Goal: Task Accomplishment & Management: Manage account settings

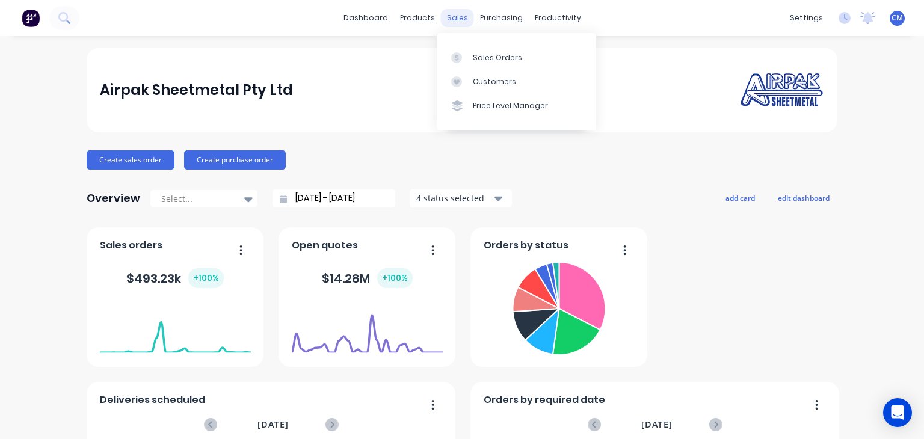
click at [456, 25] on div "sales" at bounding box center [457, 18] width 33 height 18
click at [475, 58] on div "Sales Orders" at bounding box center [497, 57] width 49 height 11
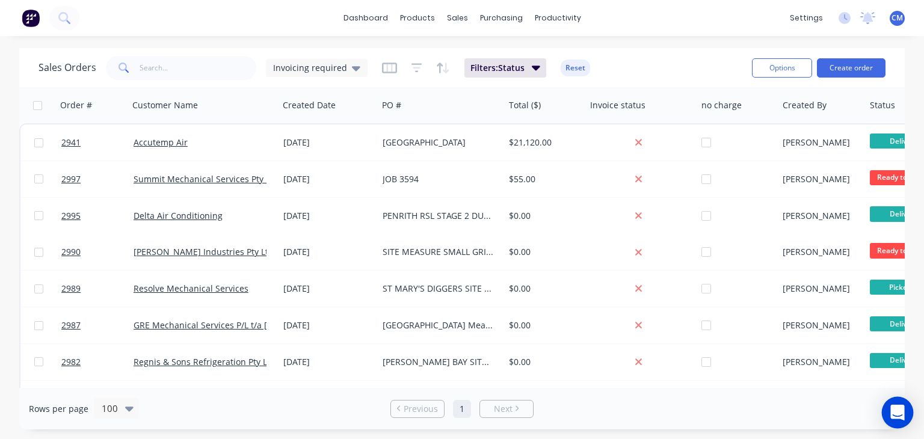
click at [896, 410] on icon "Open Intercom Messenger" at bounding box center [897, 413] width 14 height 16
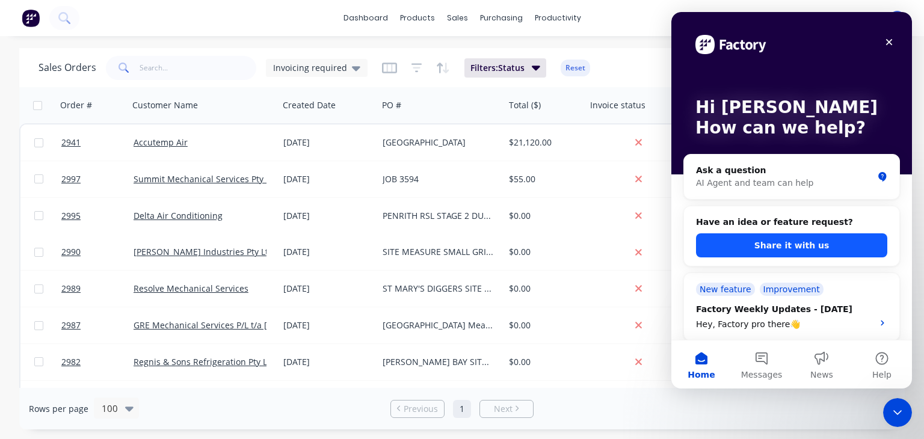
click at [767, 253] on button "Share it with us" at bounding box center [791, 245] width 191 height 24
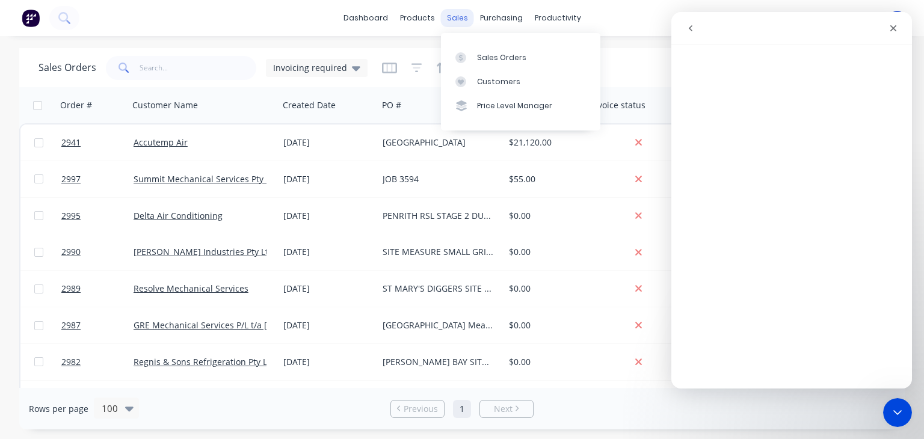
click at [458, 17] on div "sales" at bounding box center [457, 18] width 33 height 18
click at [164, 69] on input "text" at bounding box center [198, 68] width 117 height 24
type input "366"
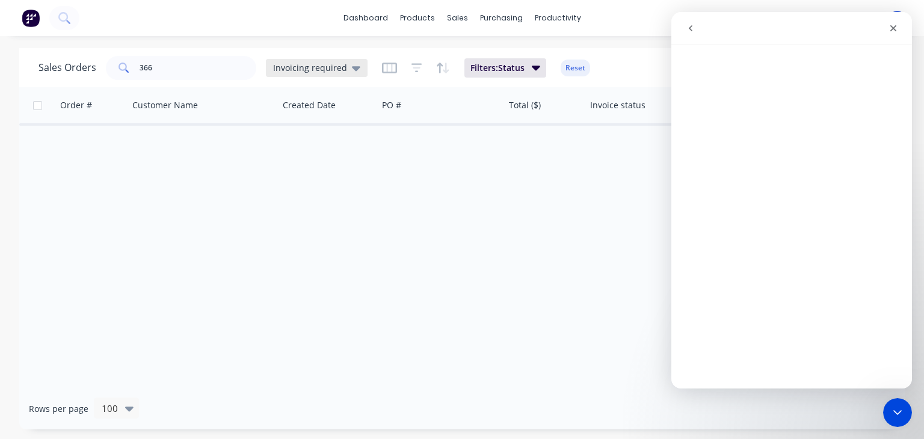
click at [353, 64] on icon at bounding box center [356, 67] width 8 height 13
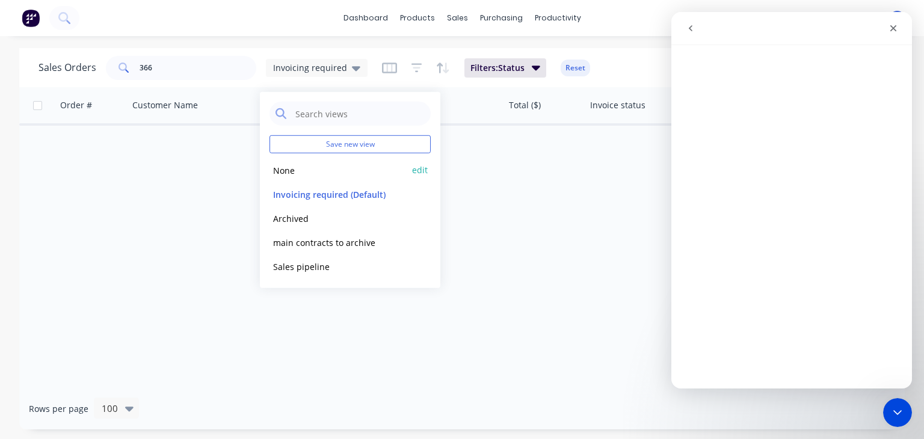
click at [297, 170] on button "None" at bounding box center [337, 170] width 137 height 14
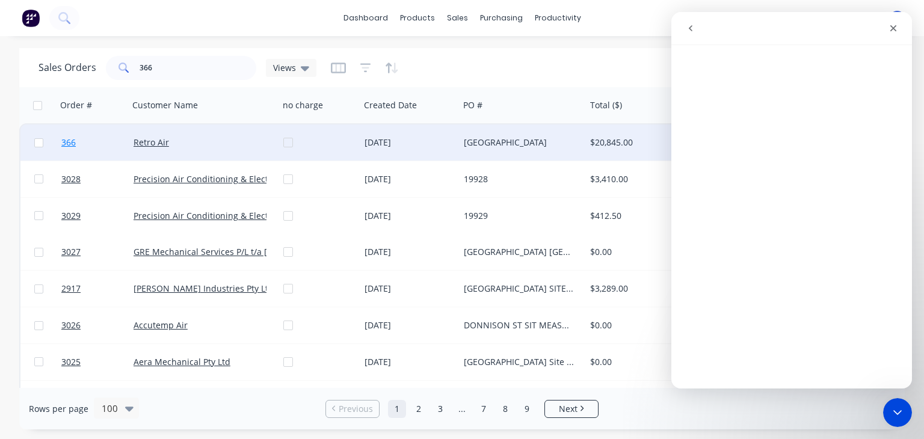
click at [70, 144] on span "366" at bounding box center [68, 143] width 14 height 12
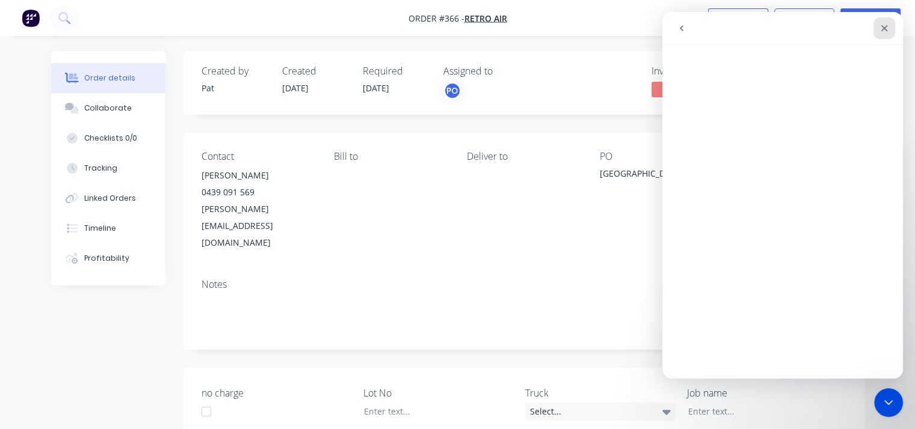
click at [883, 29] on icon "Close" at bounding box center [884, 28] width 7 height 7
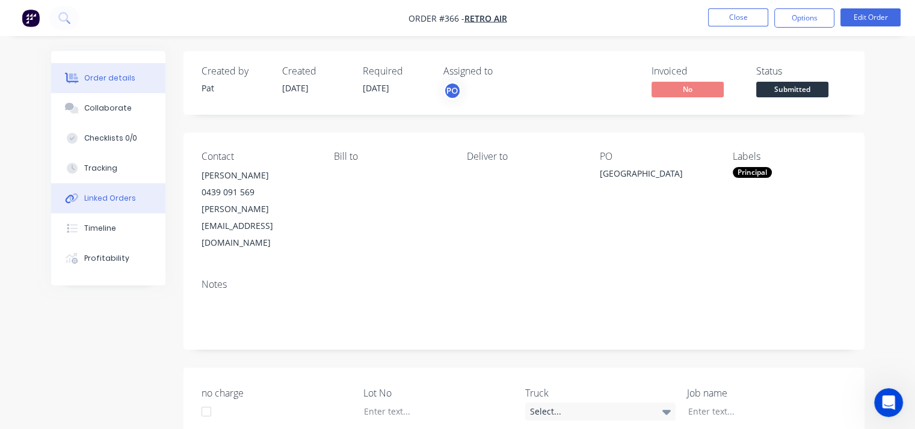
click at [97, 200] on div "Linked Orders" at bounding box center [110, 198] width 52 height 11
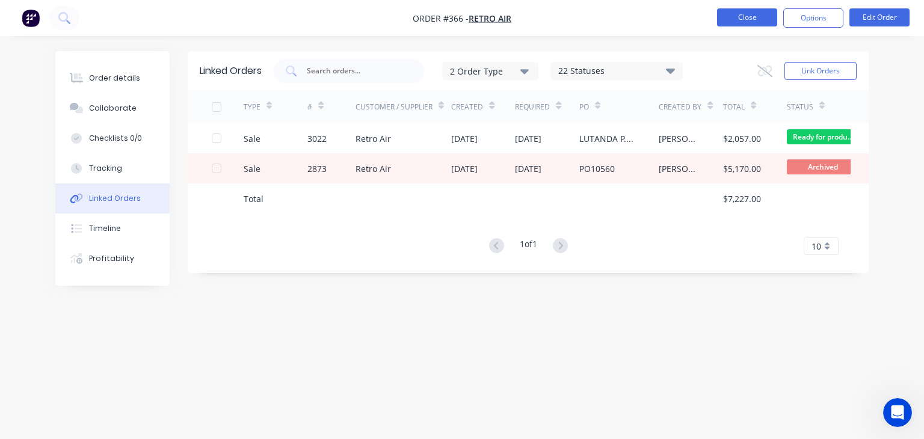
click at [740, 17] on button "Close" at bounding box center [747, 17] width 60 height 18
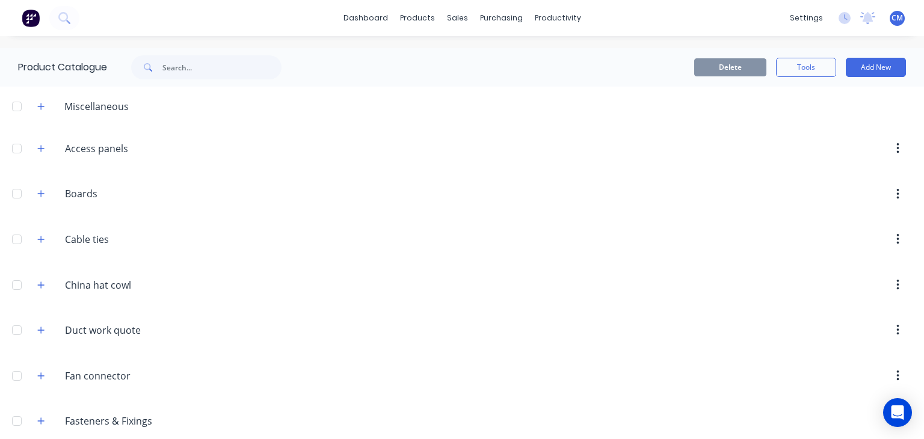
click at [896, 191] on icon "button" at bounding box center [897, 194] width 3 height 13
click at [109, 195] on input "Boards" at bounding box center [136, 193] width 143 height 14
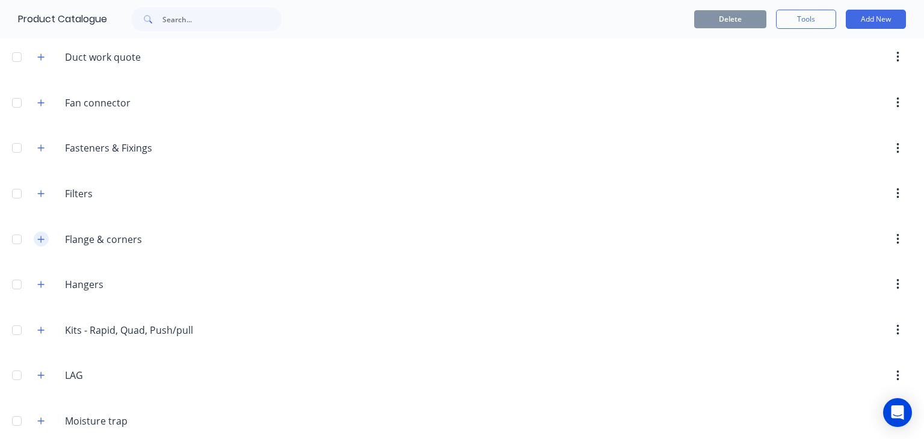
scroll to position [301, 0]
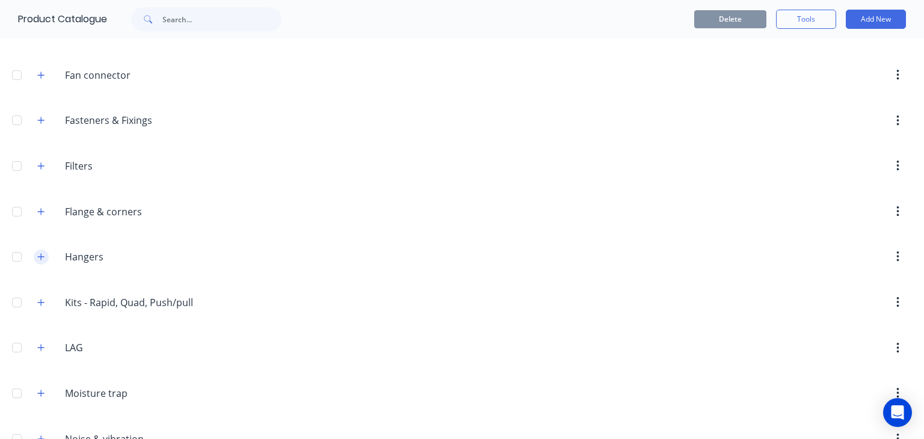
click at [43, 256] on icon "button" at bounding box center [40, 257] width 7 height 8
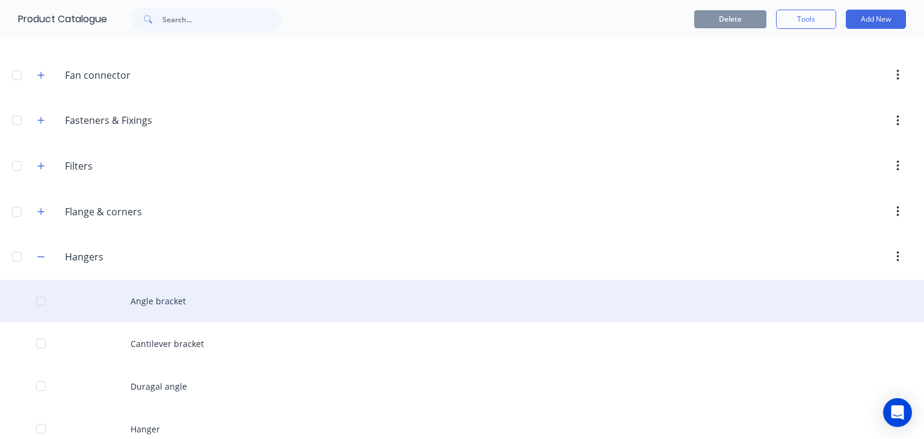
click at [164, 296] on div "Angle bracket" at bounding box center [462, 301] width 924 height 43
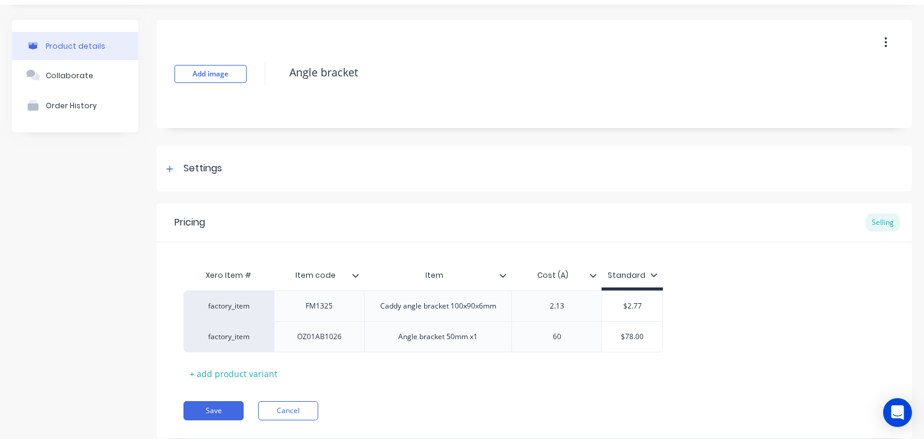
scroll to position [63, 0]
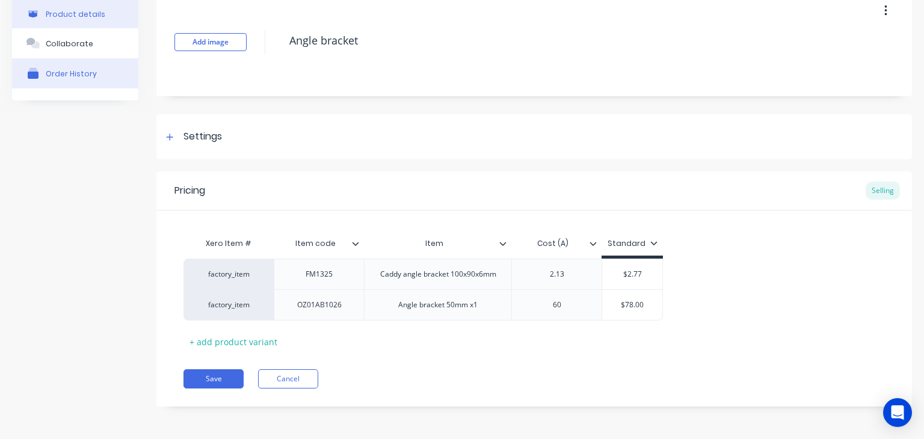
click at [72, 72] on div "Order History" at bounding box center [71, 73] width 51 height 9
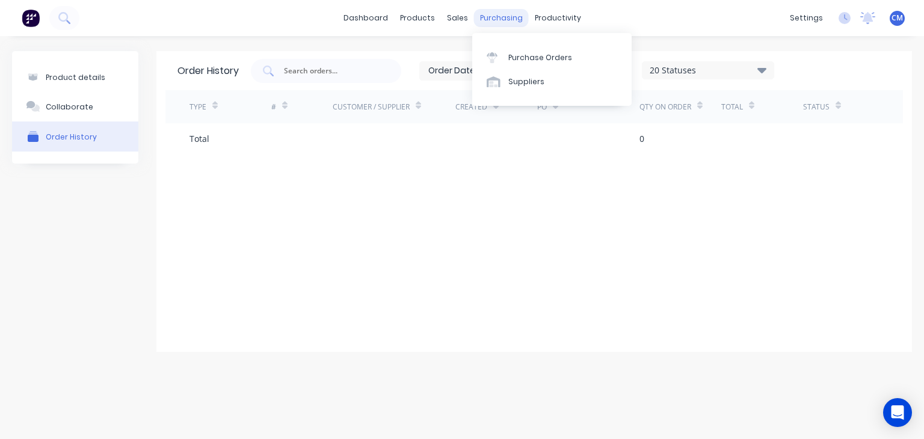
click at [488, 22] on div "purchasing" at bounding box center [501, 18] width 55 height 18
click at [520, 56] on div "Purchase Orders" at bounding box center [540, 57] width 64 height 11
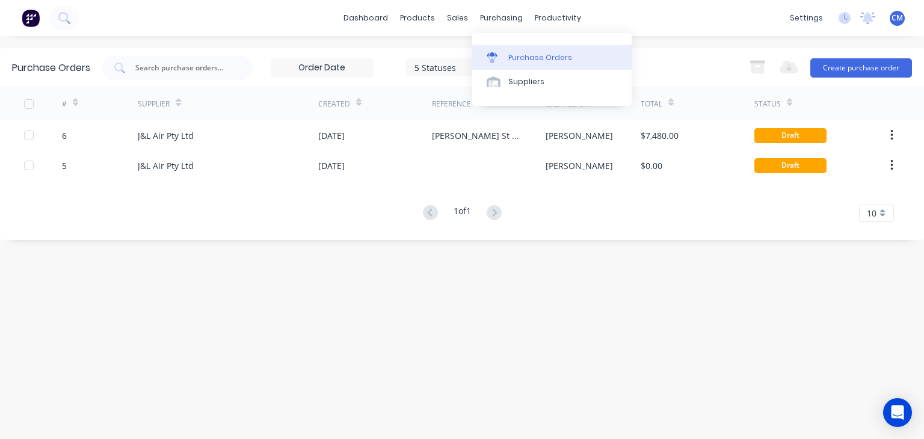
click at [522, 66] on link "Purchase Orders" at bounding box center [551, 57] width 159 height 24
click at [896, 411] on icon "Open Intercom Messenger" at bounding box center [897, 413] width 14 height 16
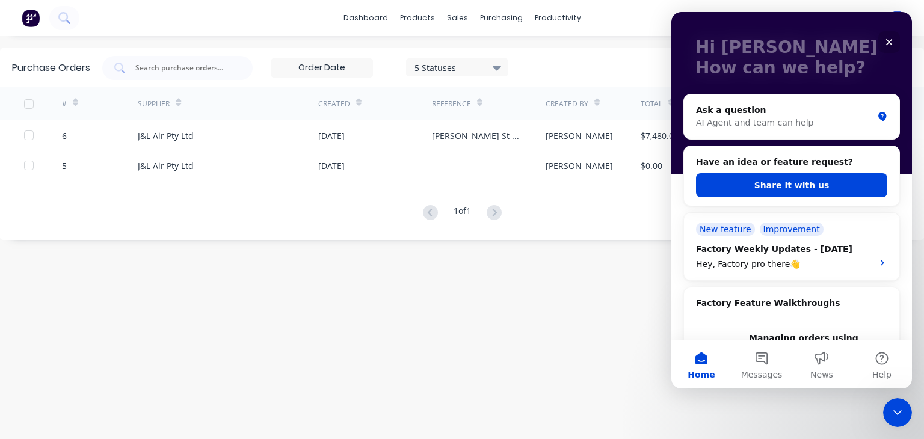
scroll to position [120, 0]
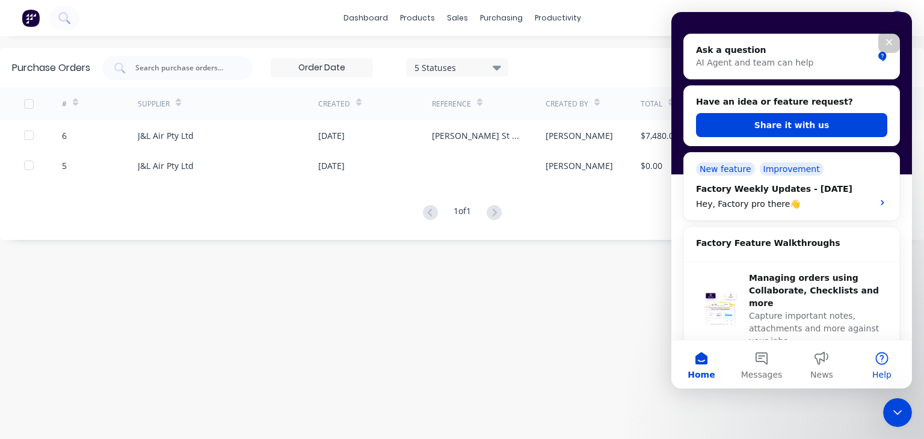
click at [878, 361] on button "Help" at bounding box center [882, 364] width 60 height 48
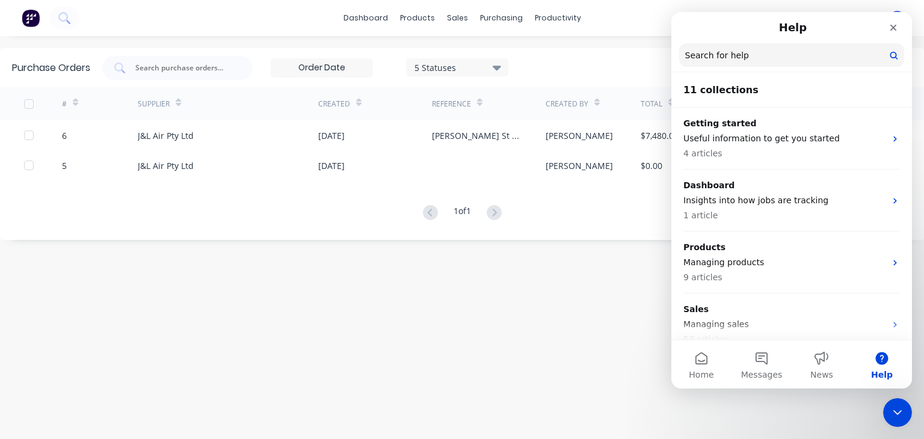
click at [792, 56] on input "Search for help" at bounding box center [791, 54] width 225 height 23
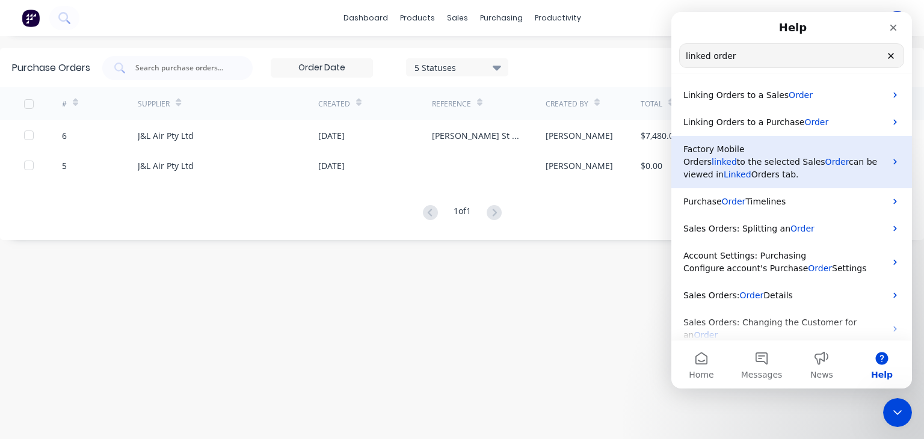
type input "linked order"
drag, startPoint x: 792, startPoint y: 169, endPoint x: 838, endPoint y: 160, distance: 46.6
click at [838, 160] on span "can be viewed in" at bounding box center [780, 168] width 194 height 22
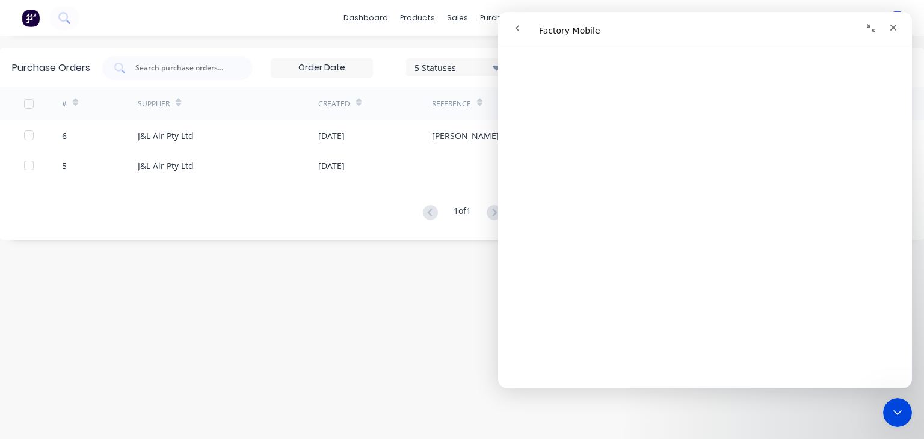
scroll to position [660, 0]
click at [517, 28] on icon "go back" at bounding box center [517, 28] width 10 height 10
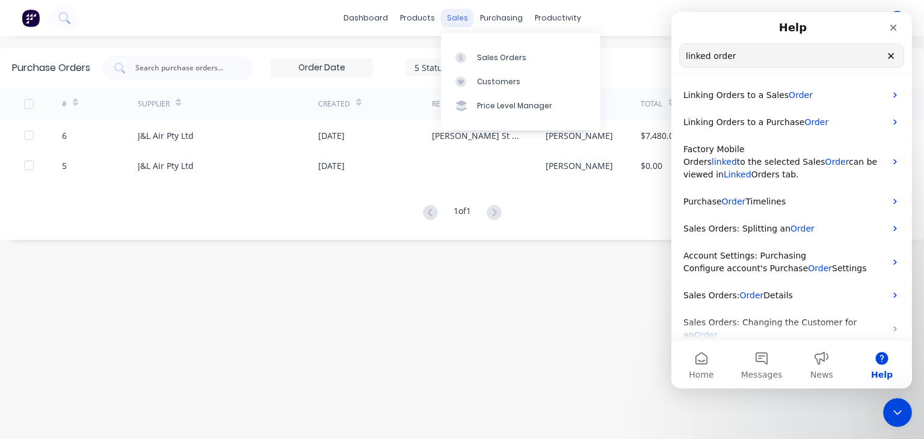
click at [456, 17] on div "sales" at bounding box center [457, 18] width 33 height 18
click at [475, 62] on link "Sales Orders" at bounding box center [520, 57] width 159 height 24
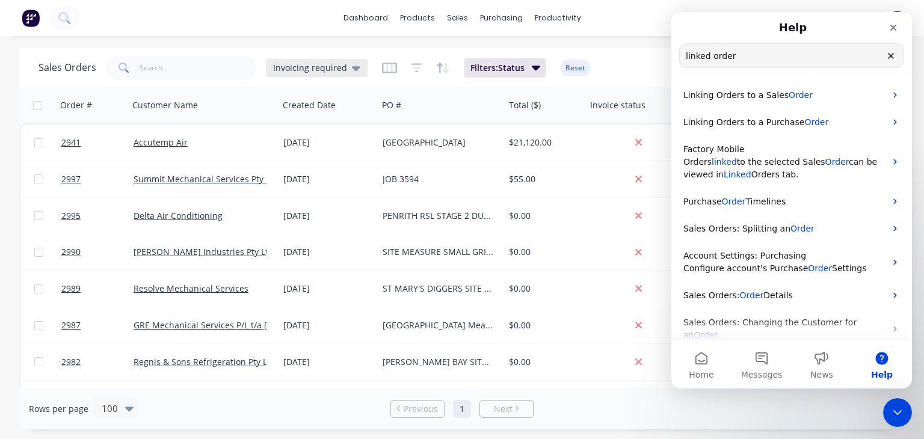
click at [303, 68] on span "Invoicing required" at bounding box center [310, 67] width 74 height 13
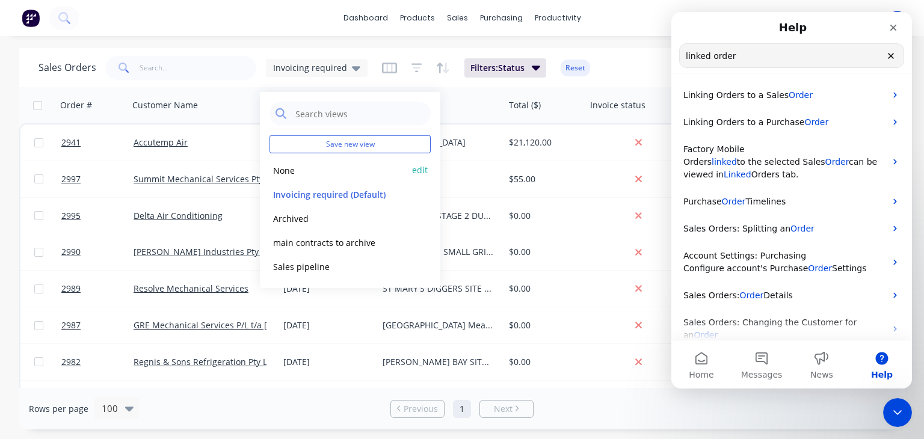
click at [297, 173] on button "None" at bounding box center [337, 170] width 137 height 14
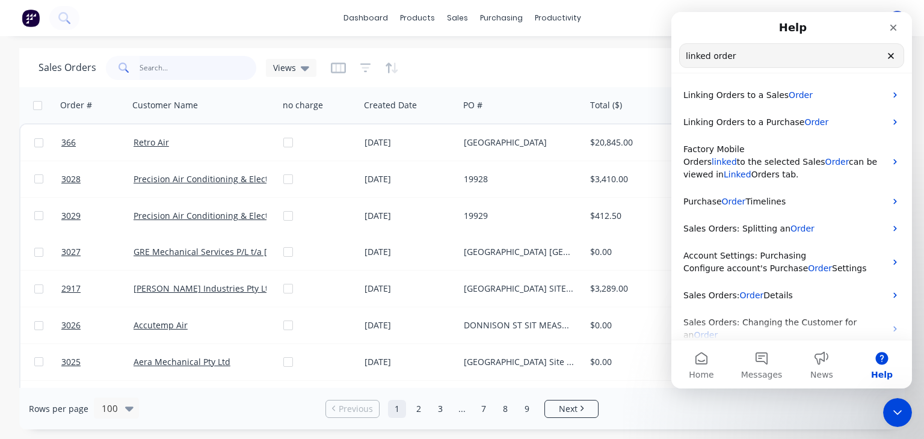
click at [185, 61] on input "text" at bounding box center [198, 68] width 117 height 24
type input "366"
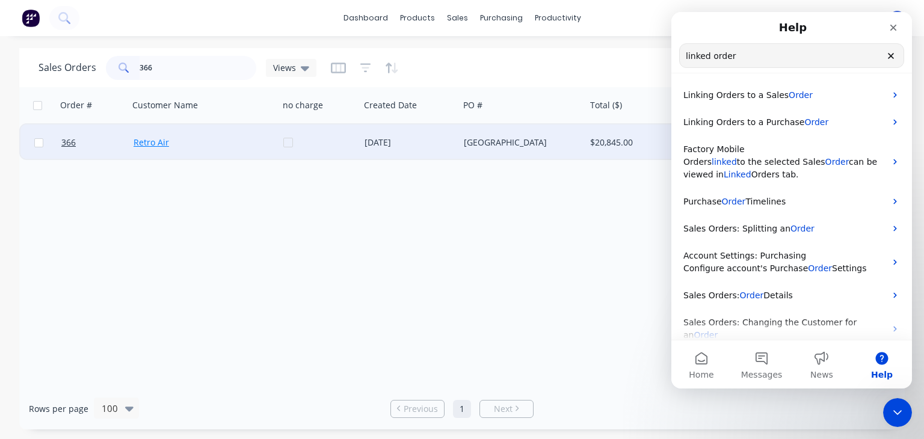
click at [144, 145] on link "Retro Air" at bounding box center [151, 142] width 35 height 11
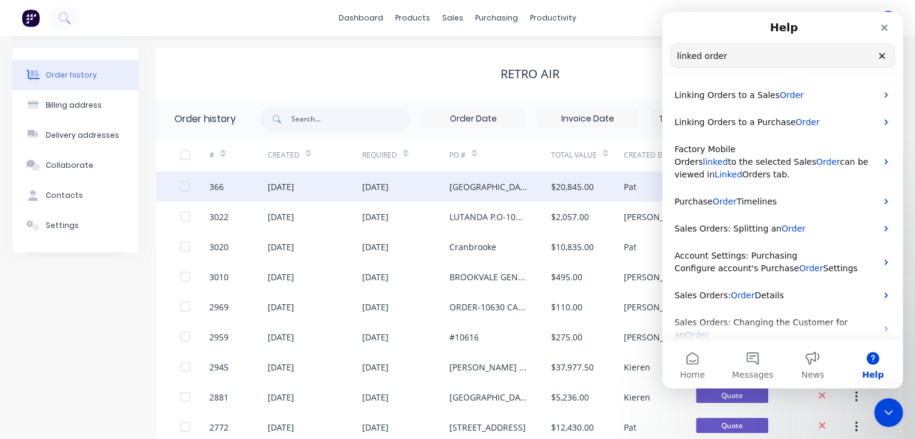
click at [220, 185] on div "366" at bounding box center [216, 186] width 14 height 13
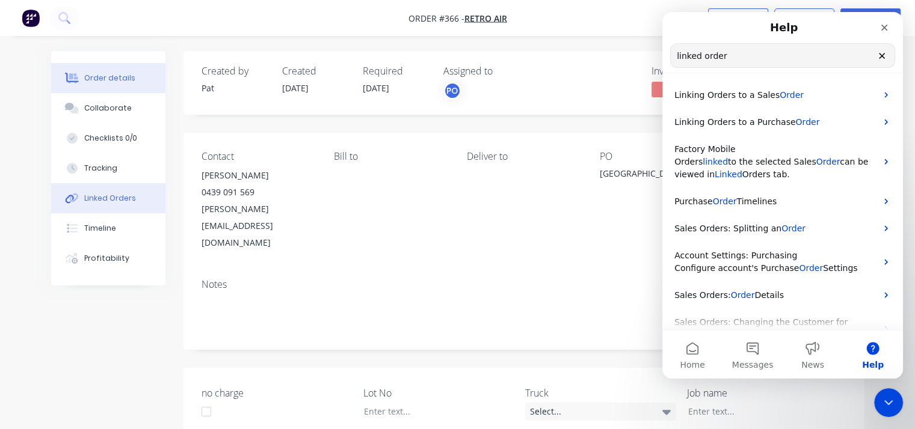
click at [124, 199] on div "Linked Orders" at bounding box center [110, 198] width 52 height 11
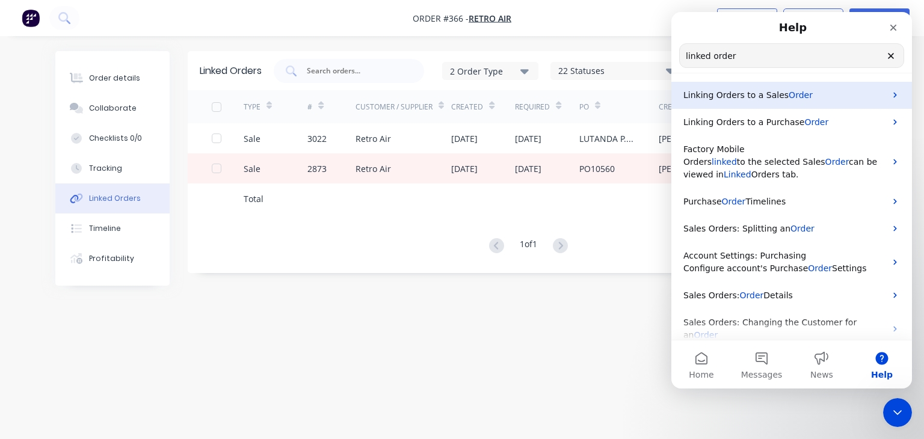
click at [788, 98] on span "Order" at bounding box center [800, 95] width 24 height 10
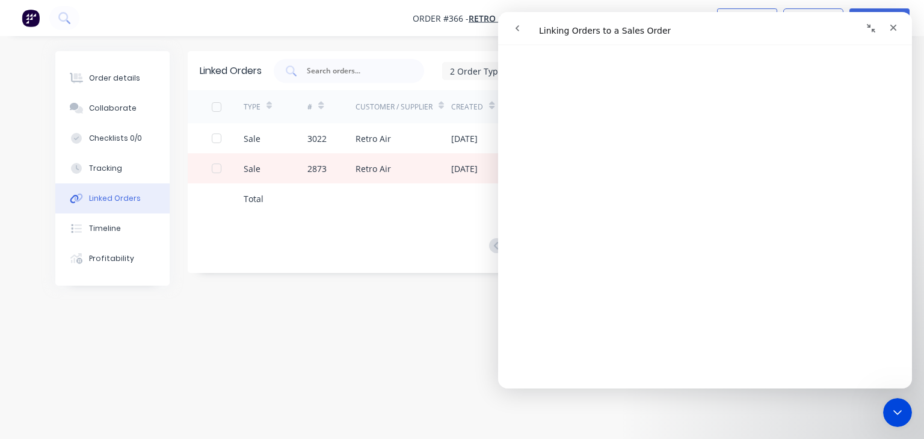
scroll to position [1443, 0]
click at [407, 217] on div "TYPE # Customer / Supplier Created Required PO Created By Total Status Sale 302…" at bounding box center [528, 172] width 681 height 165
click at [891, 29] on icon "Close" at bounding box center [893, 28] width 7 height 7
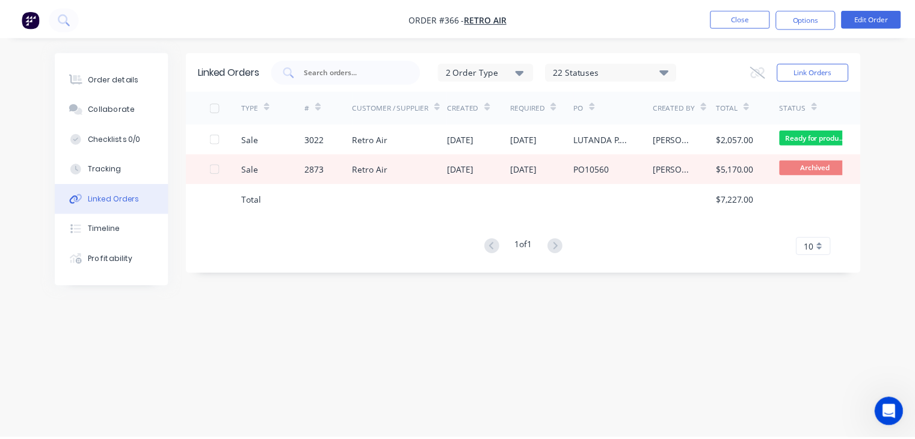
scroll to position [0, 0]
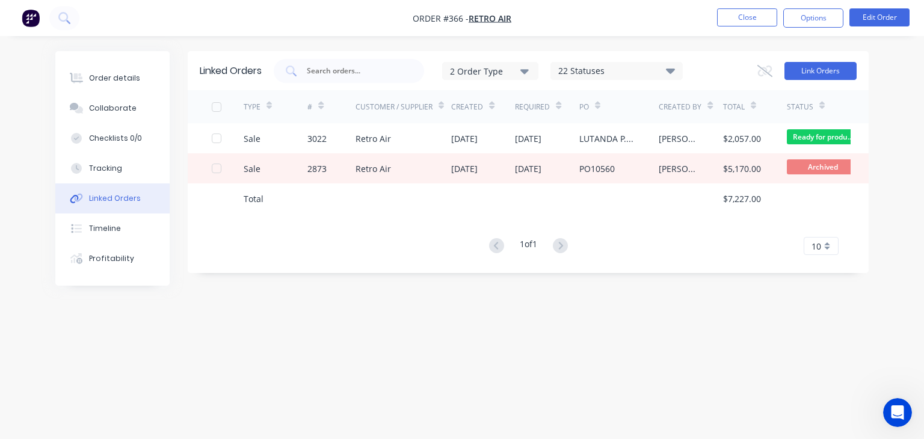
click at [813, 70] on button "Link Orders" at bounding box center [820, 71] width 72 height 18
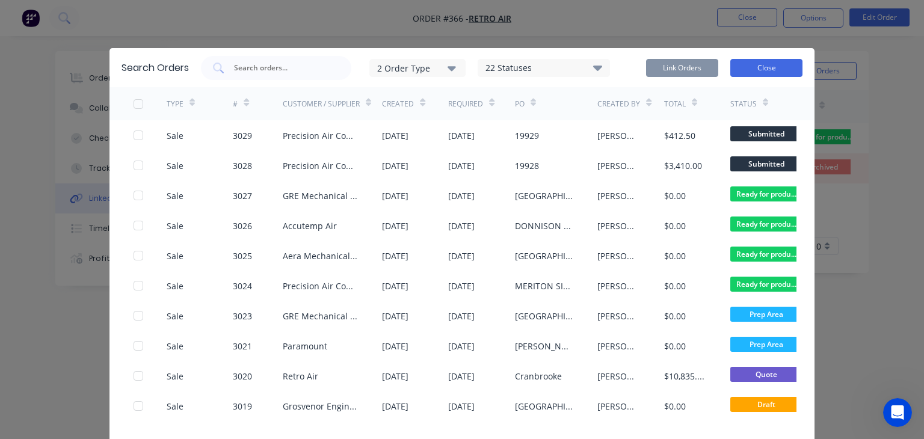
click at [745, 67] on button "Close" at bounding box center [766, 68] width 72 height 18
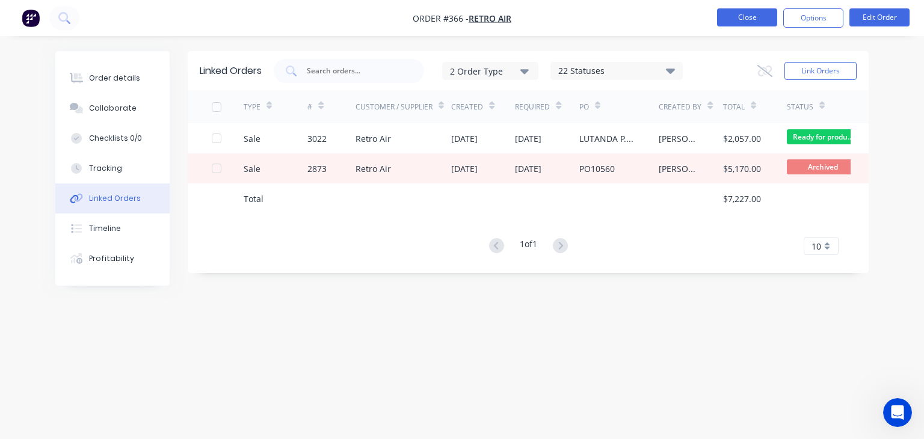
click at [748, 19] on button "Close" at bounding box center [747, 17] width 60 height 18
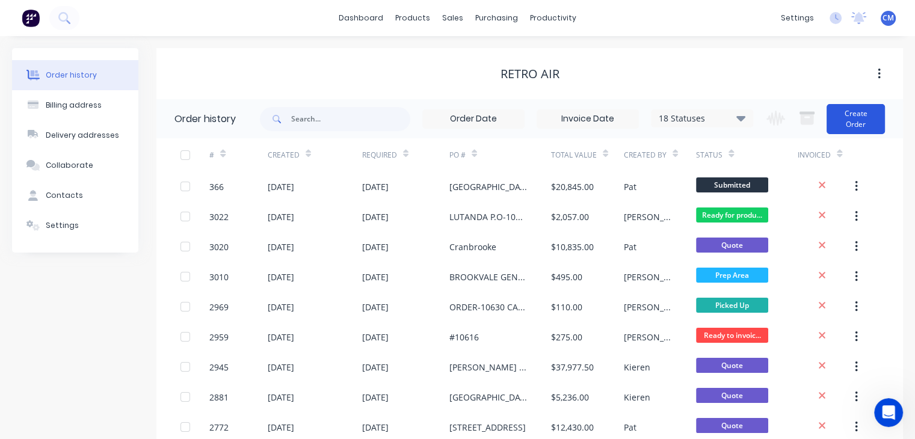
click at [856, 117] on button "Create Order" at bounding box center [855, 119] width 58 height 30
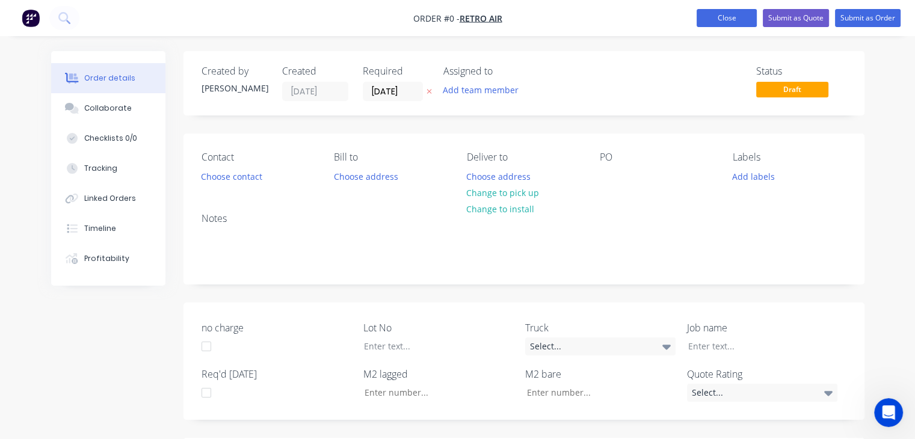
click at [719, 17] on button "Close" at bounding box center [726, 18] width 60 height 18
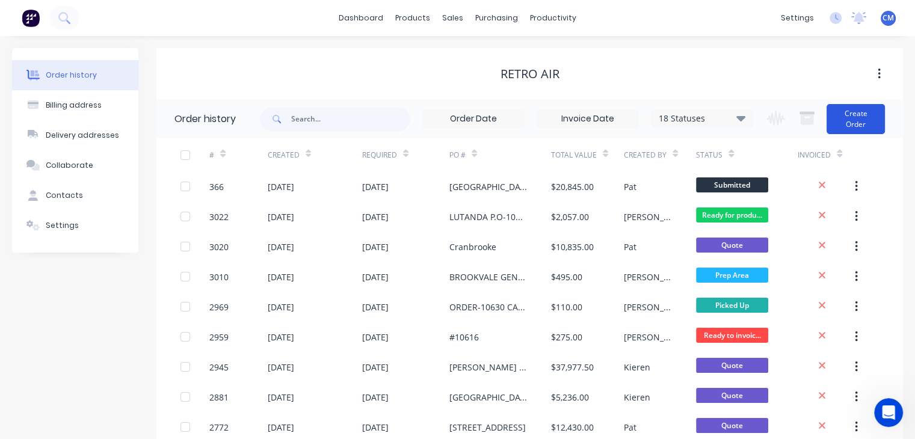
click at [855, 124] on button "Create Order" at bounding box center [855, 119] width 58 height 30
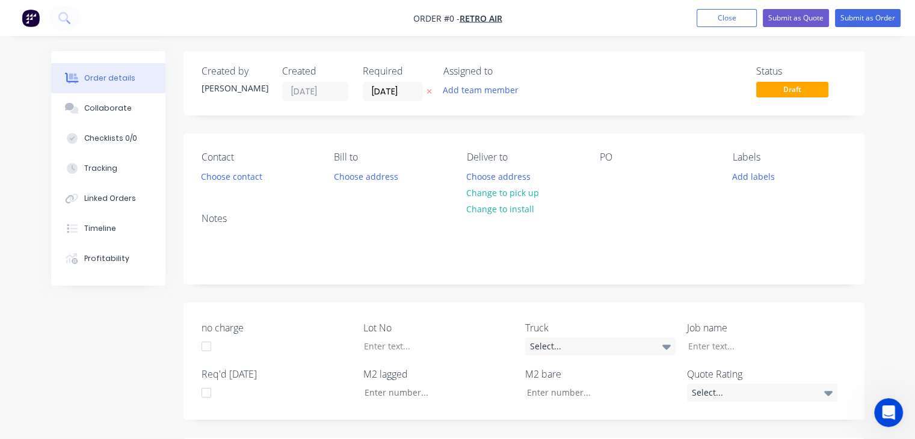
click at [591, 179] on div "Contact Choose contact [PERSON_NAME] to Choose address Deliver to Choose addres…" at bounding box center [523, 169] width 681 height 70
click at [603, 175] on div at bounding box center [609, 176] width 19 height 17
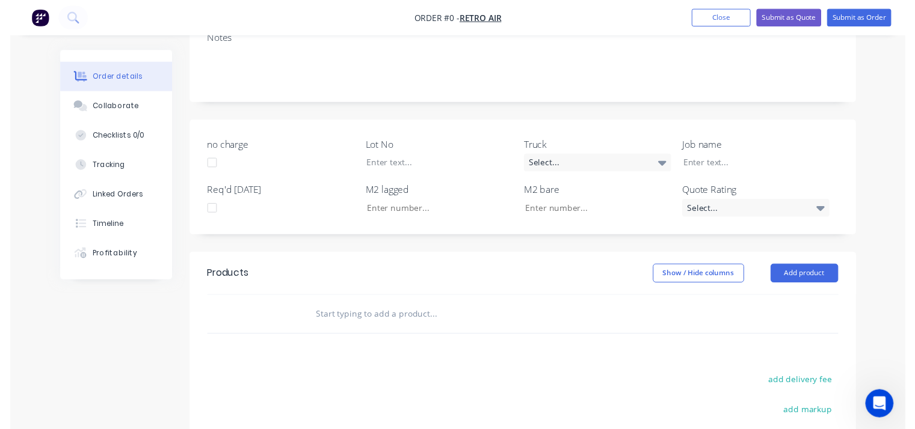
scroll to position [241, 0]
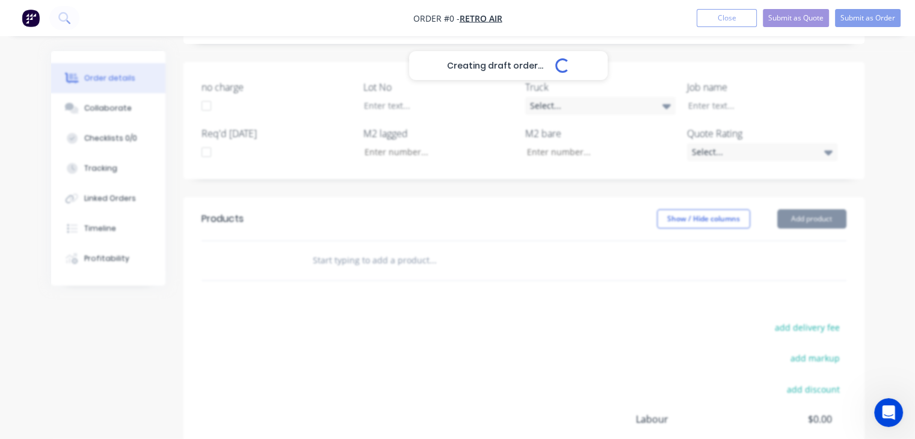
click at [410, 253] on div "Creating draft order... Loading... Order details Collaborate Checklists 0/0 Tra…" at bounding box center [457, 199] width 837 height 777
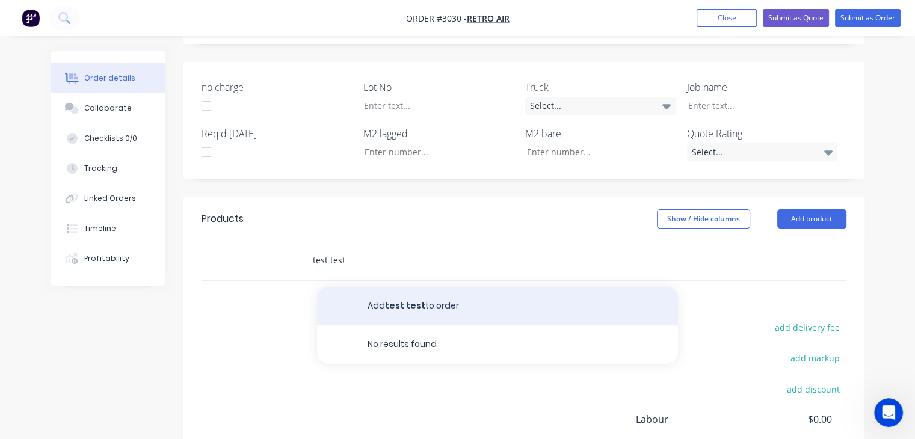
type input "test test"
click at [408, 301] on button "Add test test to order" at bounding box center [497, 306] width 361 height 38
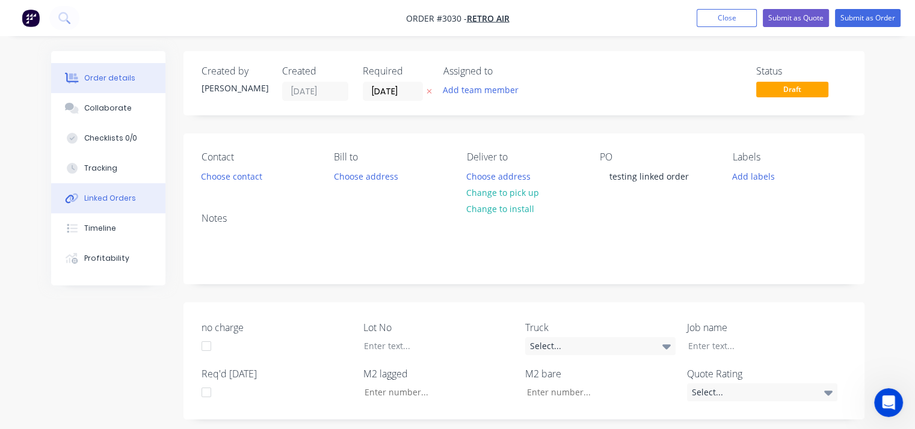
click at [115, 200] on div "Linked Orders" at bounding box center [110, 198] width 52 height 11
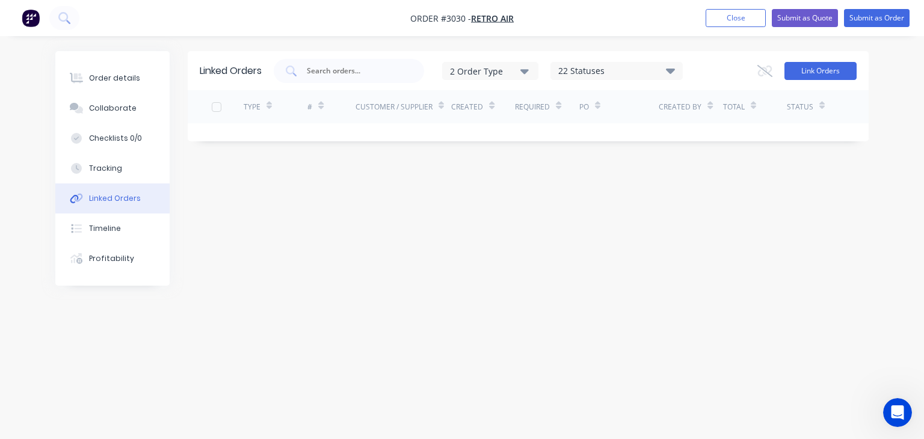
click at [805, 78] on button "Link Orders" at bounding box center [820, 71] width 72 height 18
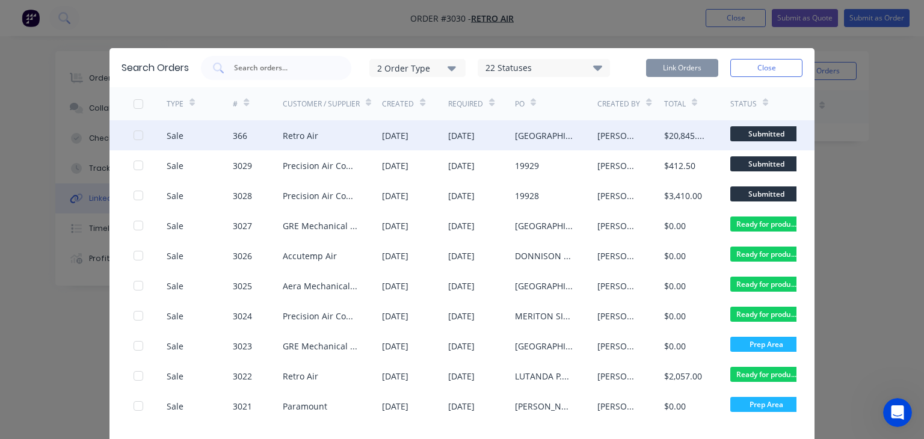
click at [137, 139] on div at bounding box center [138, 135] width 24 height 24
click at [683, 66] on button "Link Orders" at bounding box center [682, 68] width 72 height 18
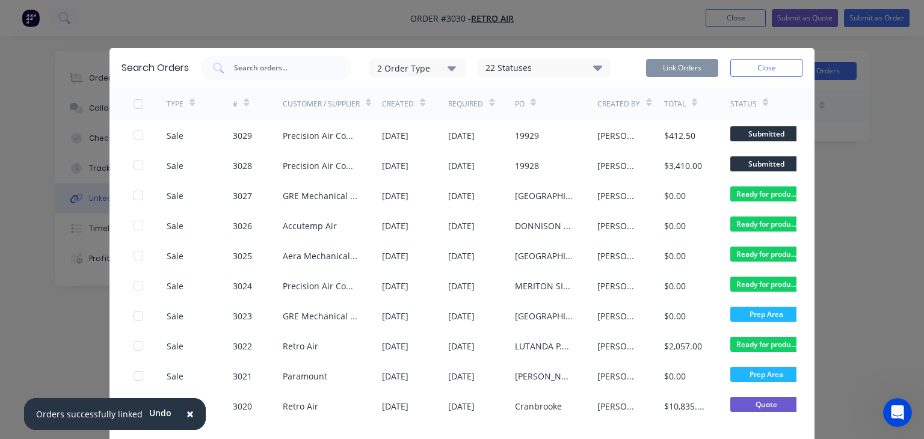
click at [789, 73] on button "Close" at bounding box center [766, 68] width 72 height 18
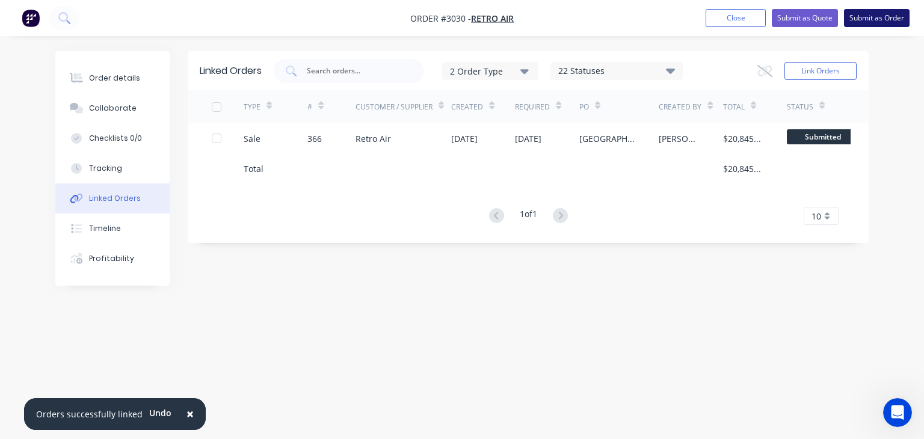
click at [878, 20] on button "Submit as Order" at bounding box center [877, 18] width 66 height 18
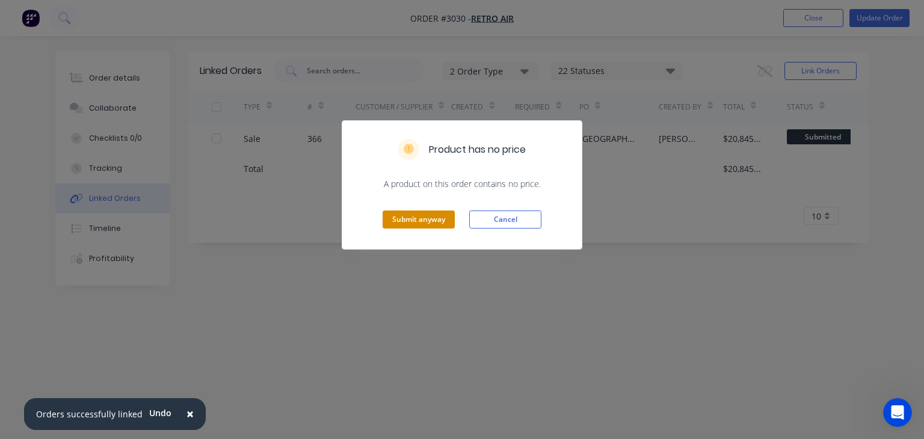
click at [420, 217] on button "Submit anyway" at bounding box center [419, 220] width 72 height 18
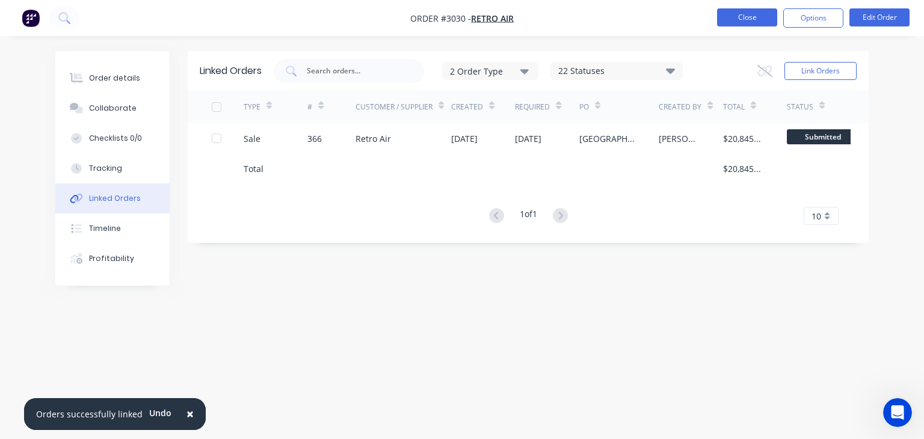
click at [752, 22] on button "Close" at bounding box center [747, 17] width 60 height 18
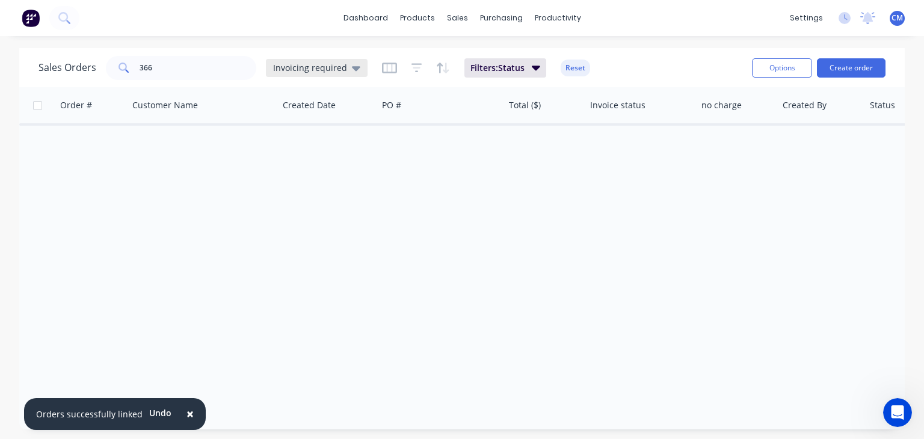
click at [352, 70] on icon at bounding box center [356, 68] width 8 height 5
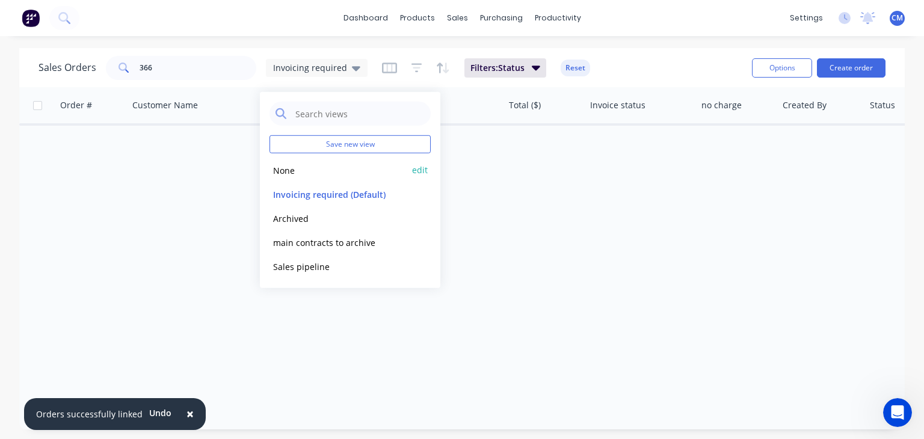
click at [286, 172] on button "None" at bounding box center [337, 170] width 137 height 14
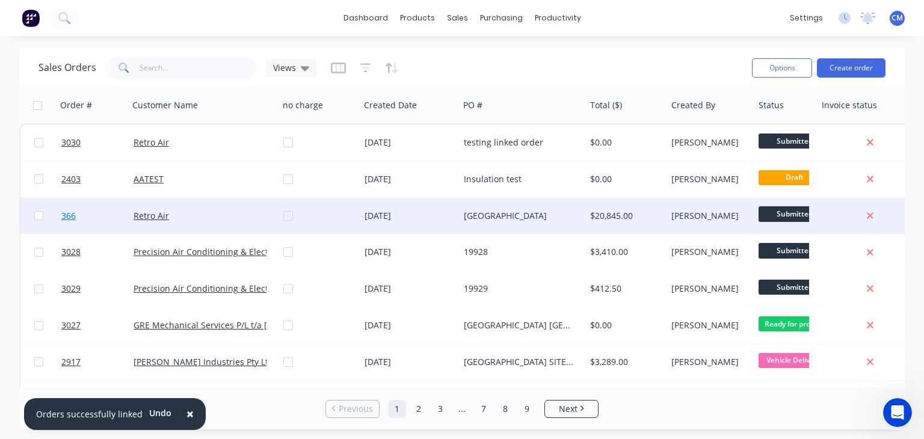
click at [66, 217] on span "366" at bounding box center [68, 216] width 14 height 12
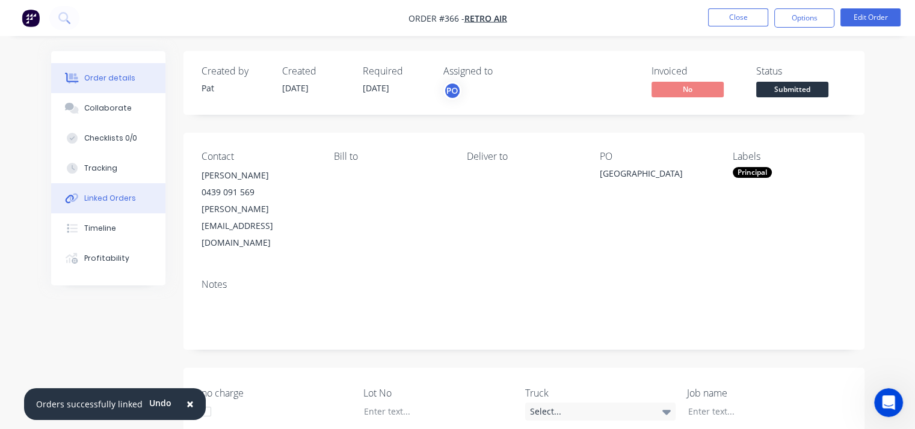
click at [116, 194] on div "Linked Orders" at bounding box center [110, 198] width 52 height 11
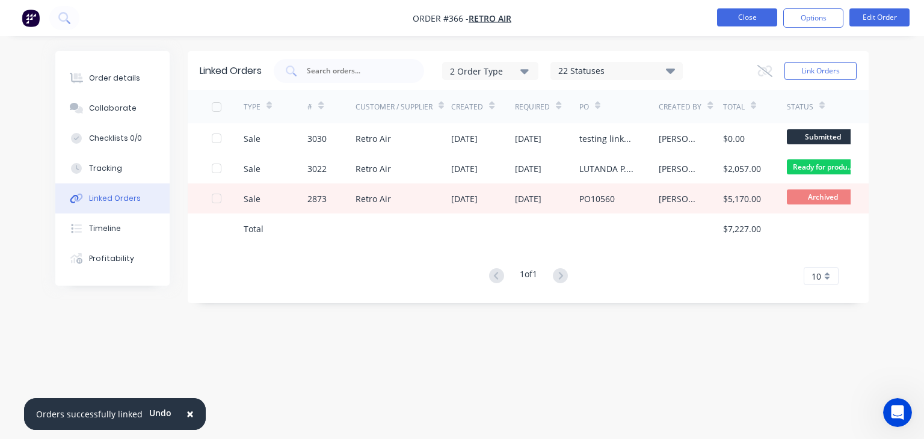
click at [734, 17] on button "Close" at bounding box center [747, 17] width 60 height 18
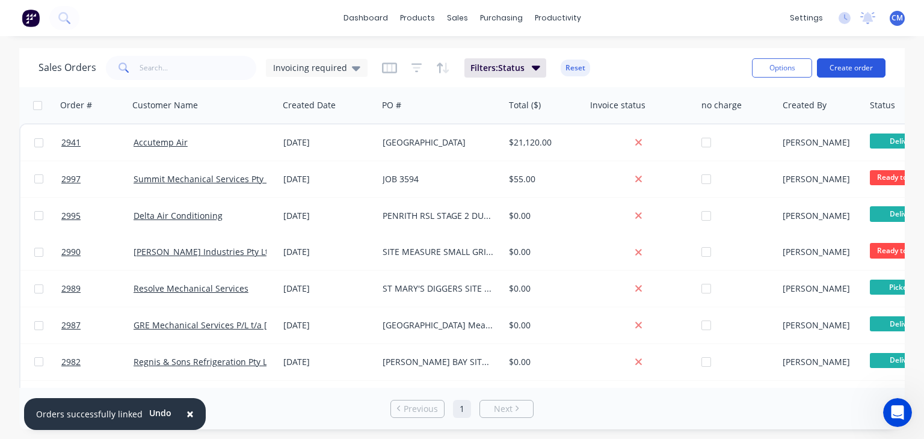
click at [857, 67] on button "Create order" at bounding box center [851, 67] width 69 height 19
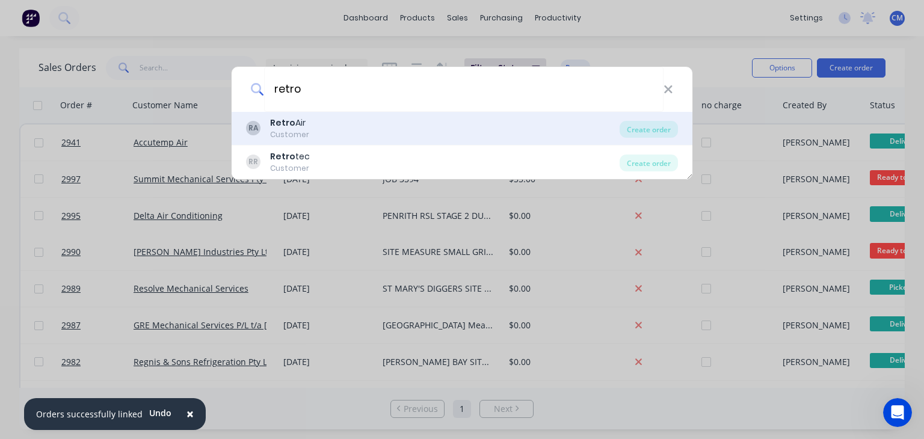
type input "retro"
click at [289, 126] on b "Retro" at bounding box center [282, 123] width 25 height 12
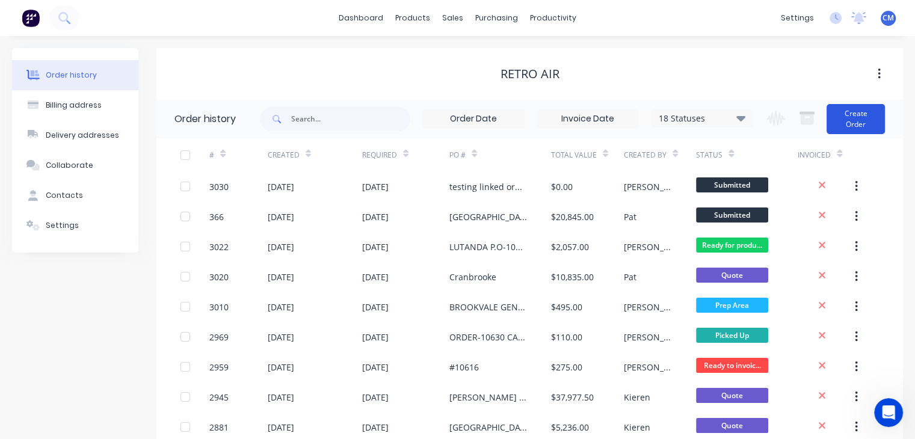
click at [859, 115] on button "Create Order" at bounding box center [855, 119] width 58 height 30
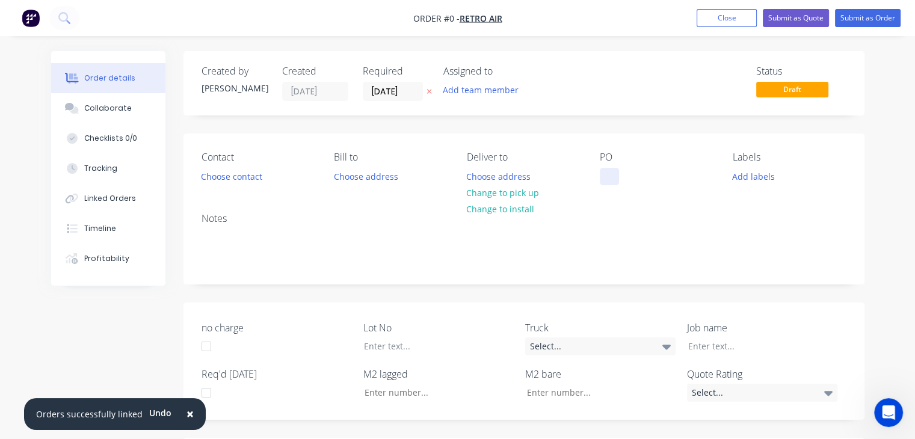
click at [604, 175] on div at bounding box center [609, 176] width 19 height 17
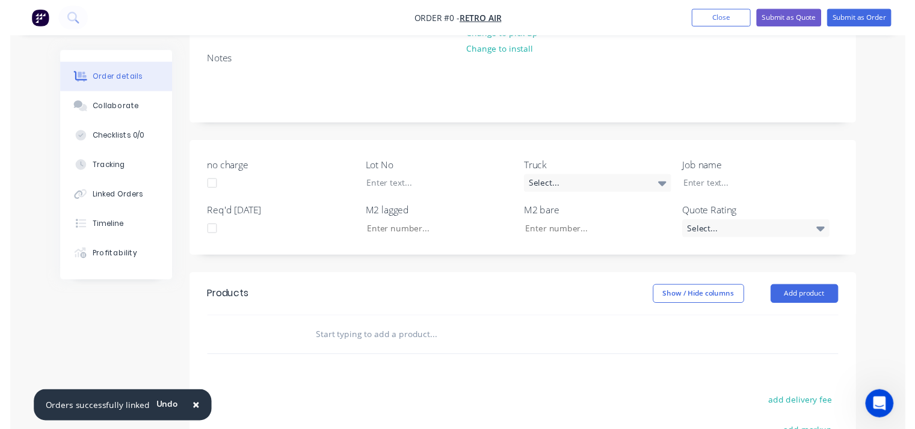
scroll to position [180, 0]
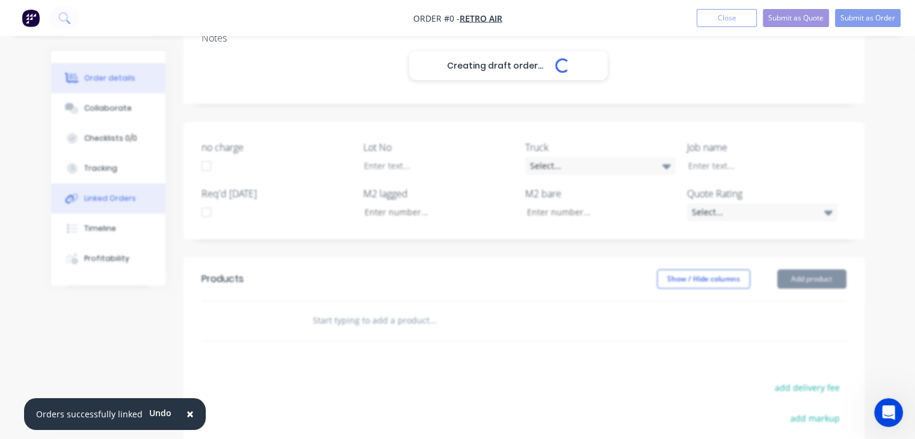
click at [96, 194] on div "Creating draft order... Loading... Order details Collaborate Checklists 0/0 Tra…" at bounding box center [457, 259] width 837 height 777
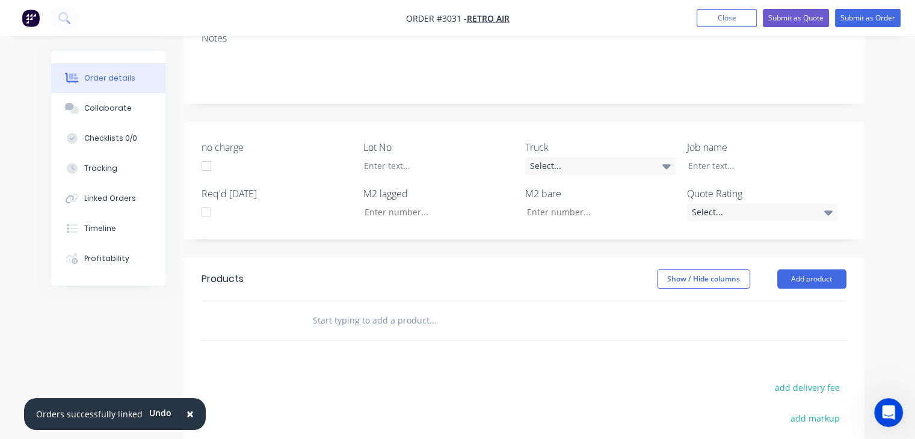
click at [395, 314] on input "text" at bounding box center [432, 321] width 241 height 24
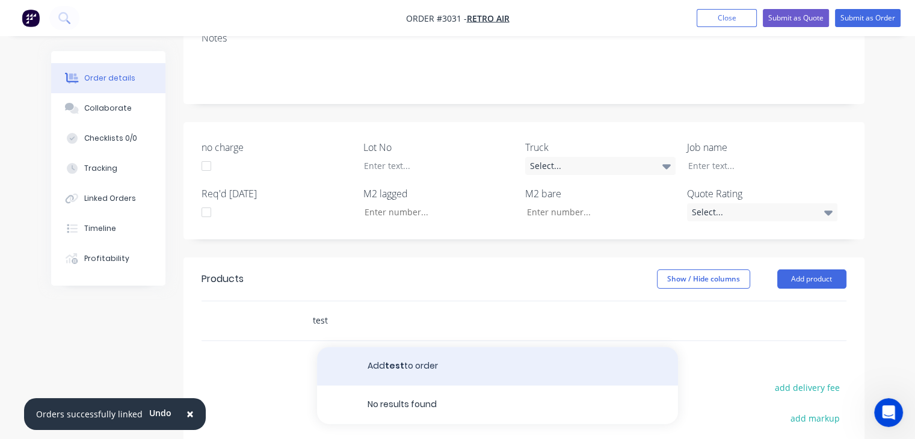
type input "test"
click at [387, 363] on button "Add test to order" at bounding box center [497, 366] width 361 height 38
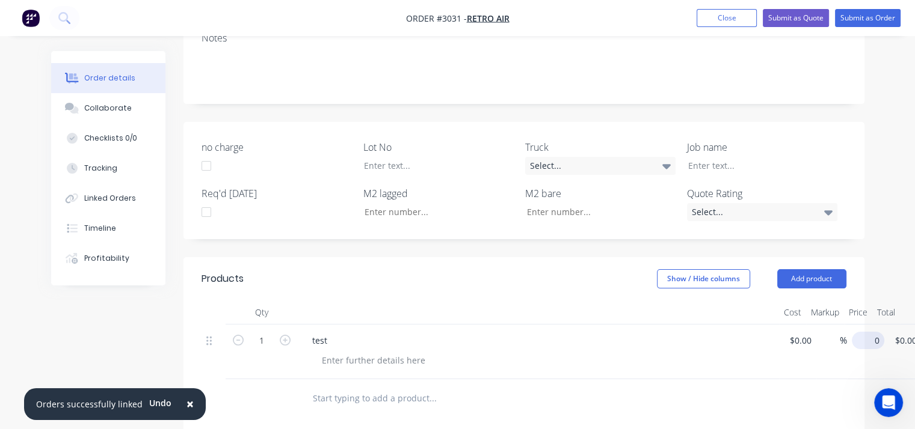
click at [864, 342] on input "0" at bounding box center [870, 340] width 28 height 17
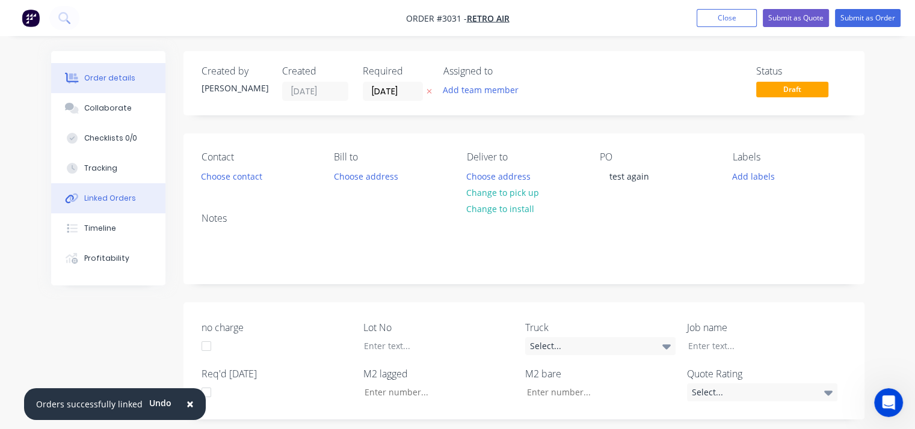
type input "$10.00"
click at [124, 192] on button "Linked Orders" at bounding box center [108, 198] width 114 height 30
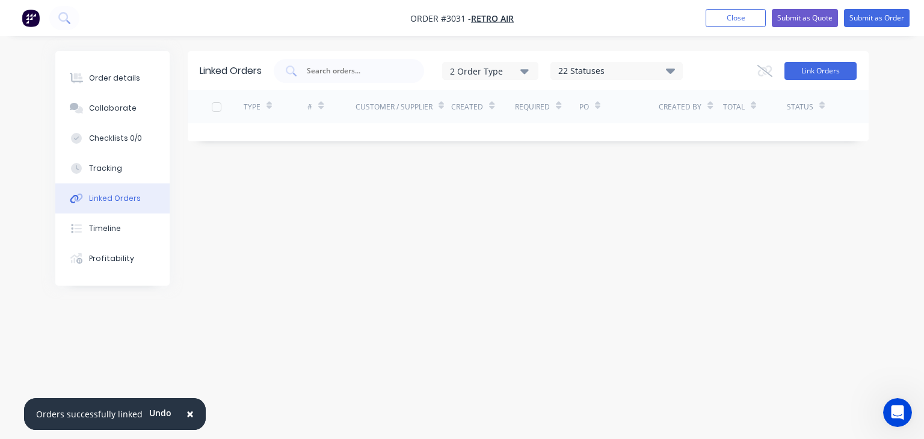
click at [825, 70] on button "Link Orders" at bounding box center [820, 71] width 72 height 18
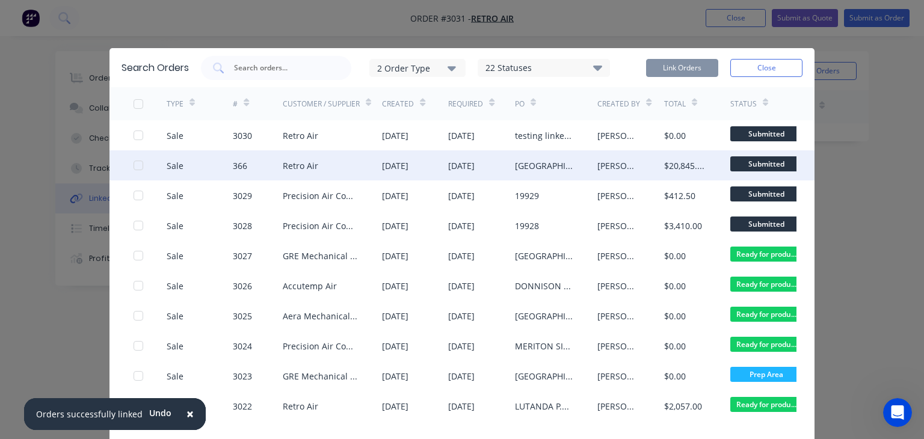
click at [135, 167] on div at bounding box center [138, 165] width 24 height 24
click at [669, 65] on button "Link Orders" at bounding box center [682, 68] width 72 height 18
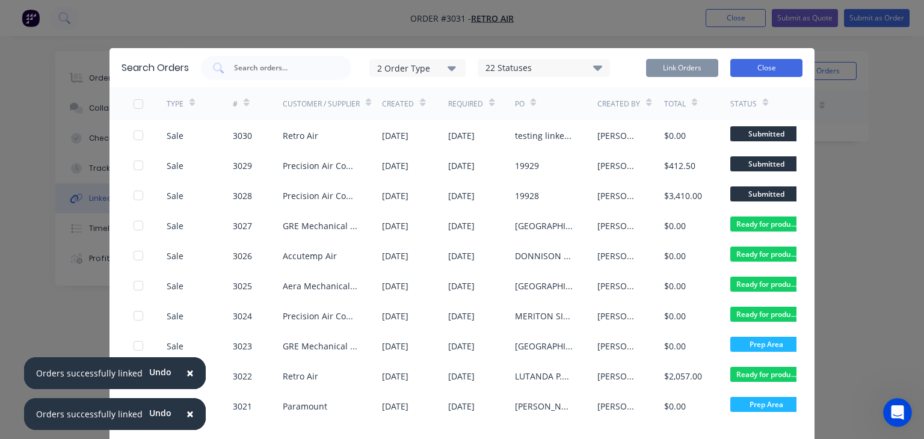
click at [755, 67] on button "Close" at bounding box center [766, 68] width 72 height 18
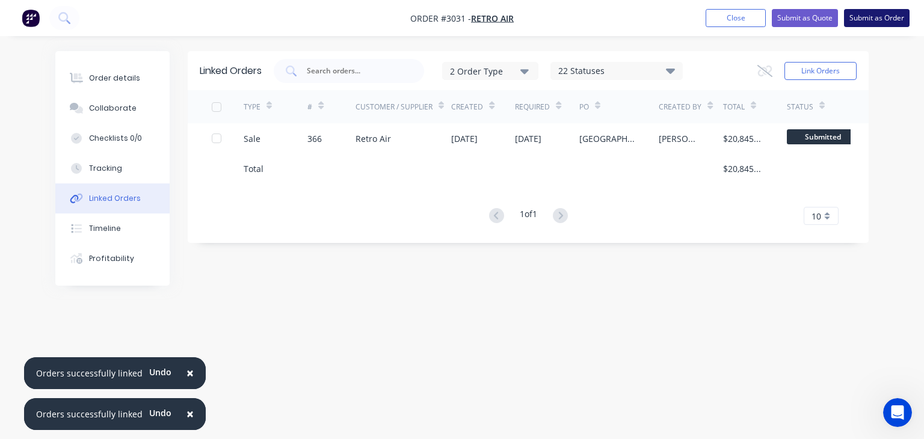
click at [885, 13] on button "Submit as Order" at bounding box center [877, 18] width 66 height 18
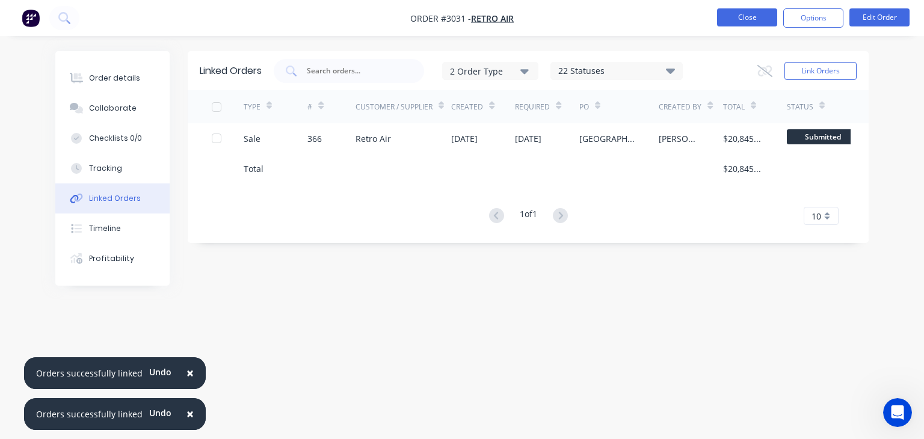
click at [745, 16] on button "Close" at bounding box center [747, 17] width 60 height 18
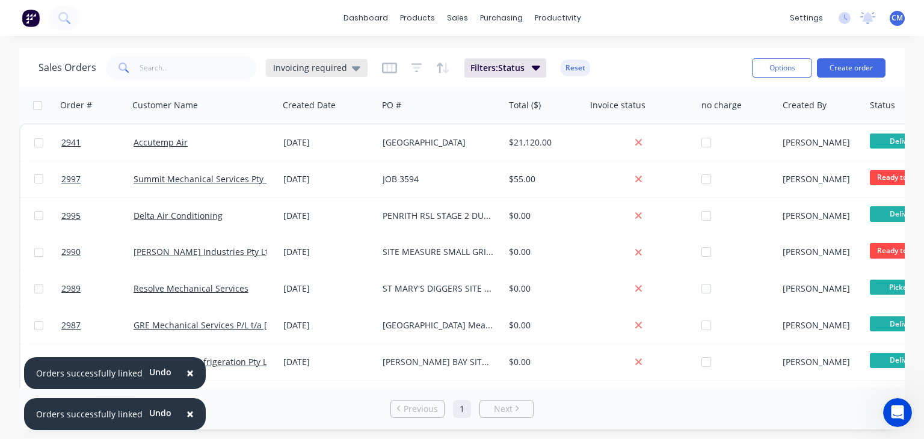
click at [345, 70] on div "Invoicing required" at bounding box center [316, 68] width 87 height 11
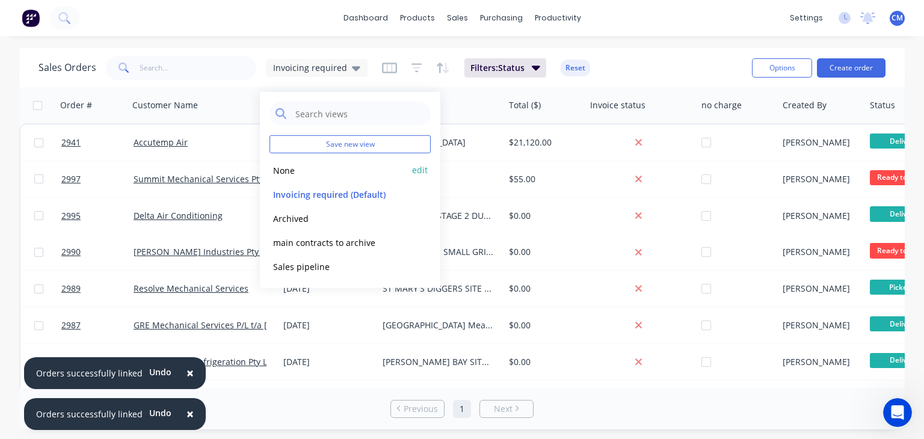
click at [303, 172] on button "None" at bounding box center [337, 170] width 137 height 14
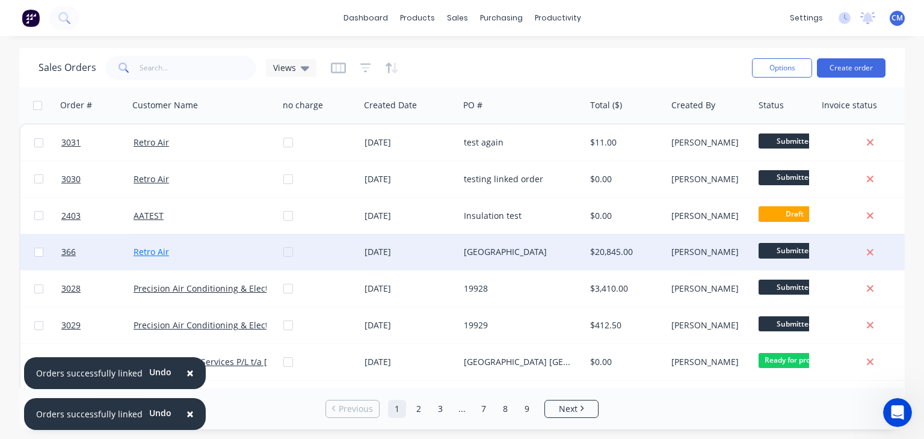
click at [147, 254] on link "Retro Air" at bounding box center [151, 251] width 35 height 11
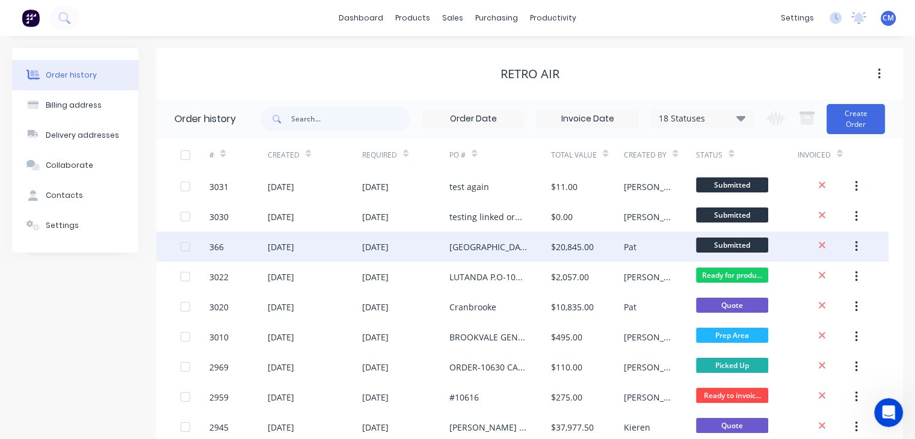
click at [220, 243] on div "366" at bounding box center [216, 247] width 14 height 13
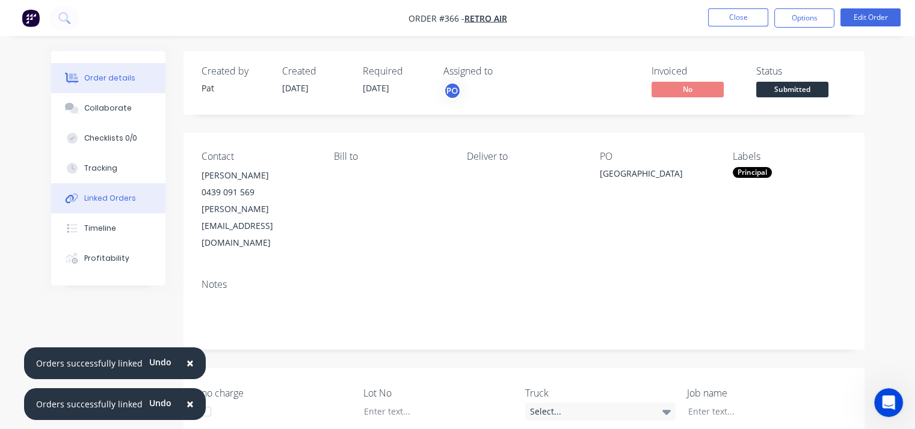
click at [134, 198] on button "Linked Orders" at bounding box center [108, 198] width 114 height 30
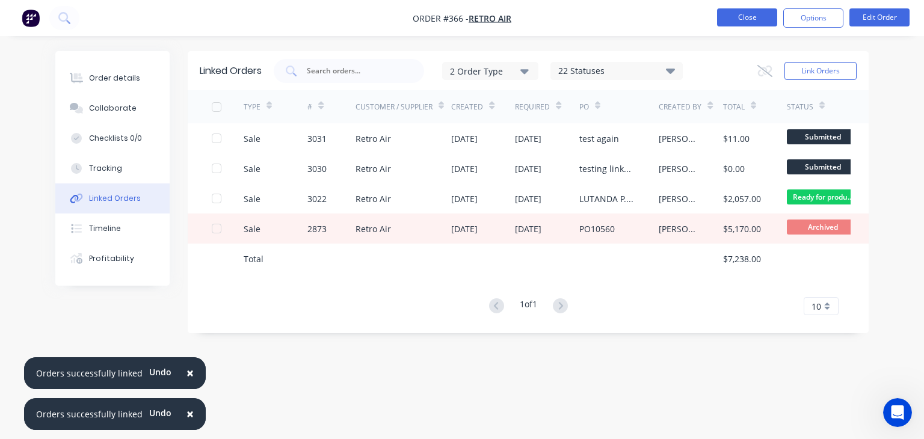
click at [745, 18] on button "Close" at bounding box center [747, 17] width 60 height 18
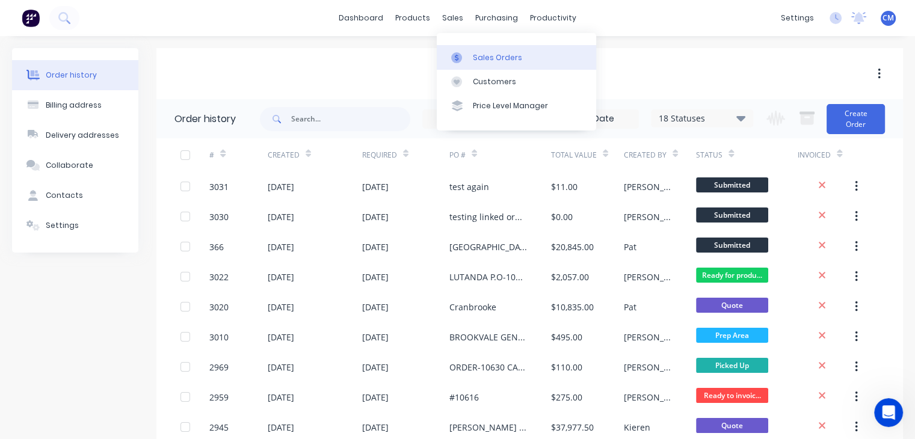
click at [474, 54] on div "Sales Orders" at bounding box center [497, 57] width 49 height 11
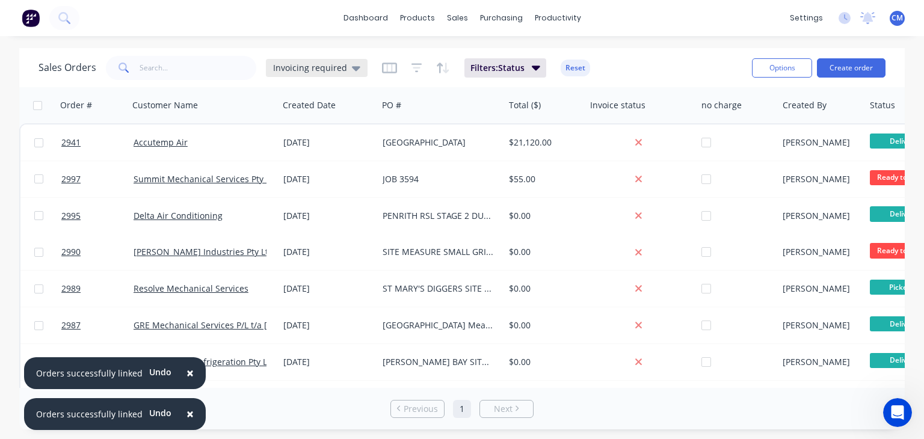
click at [337, 71] on span "Invoicing required" at bounding box center [310, 67] width 74 height 13
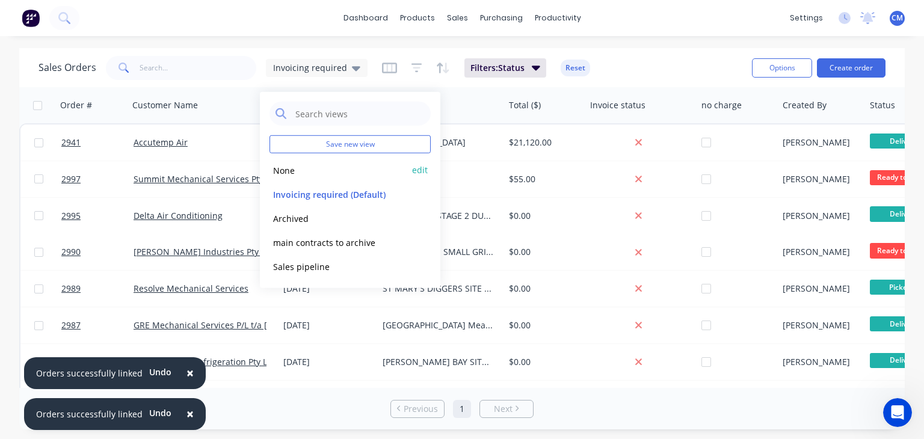
click at [305, 169] on button "None" at bounding box center [337, 170] width 137 height 14
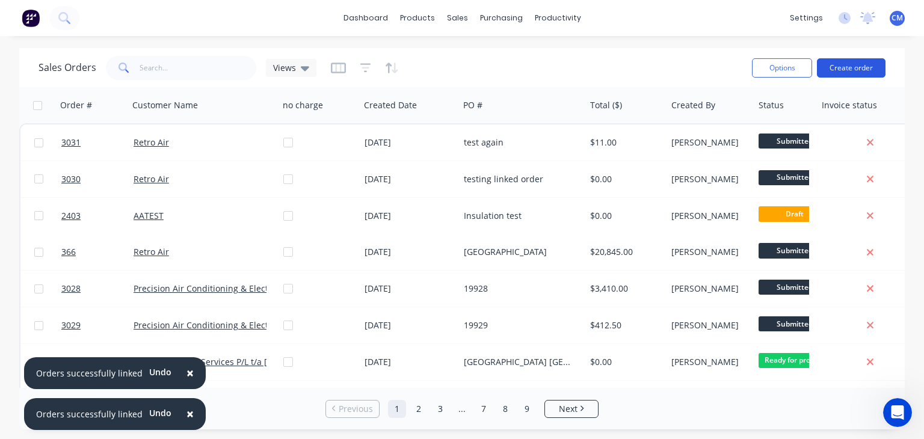
click at [866, 70] on button "Create order" at bounding box center [851, 67] width 69 height 19
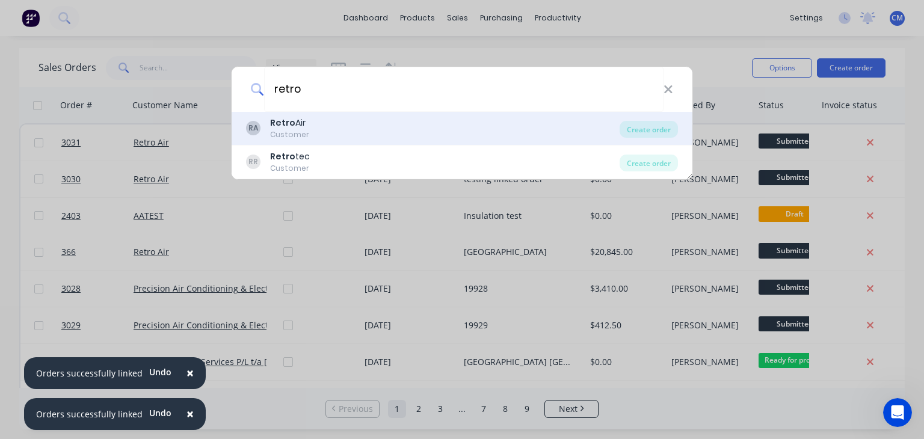
type input "retro"
click at [364, 122] on div "RA Retro Air Customer" at bounding box center [432, 128] width 373 height 23
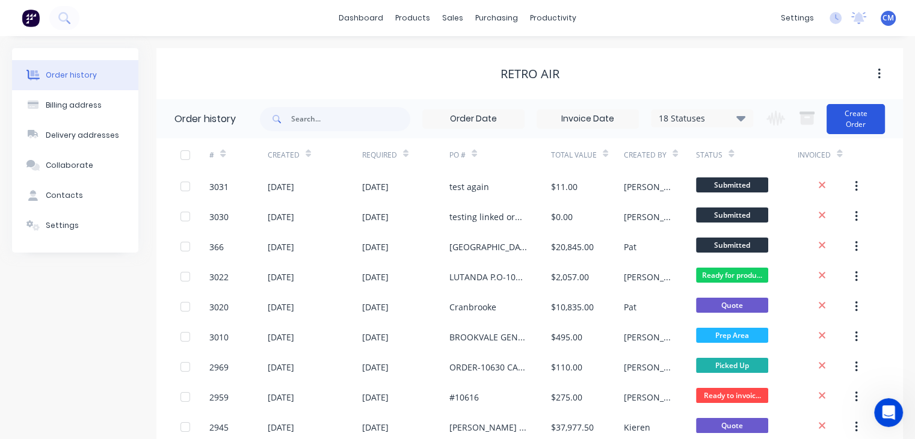
click at [864, 123] on button "Create Order" at bounding box center [855, 119] width 58 height 30
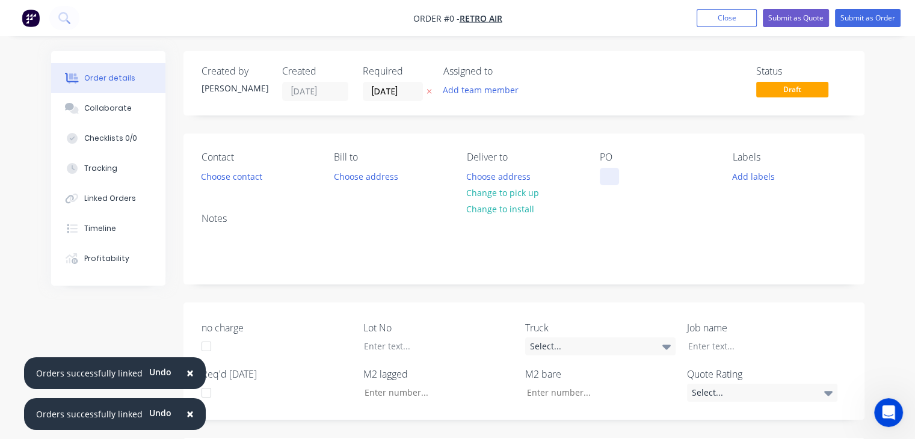
click at [606, 178] on div at bounding box center [609, 176] width 19 height 17
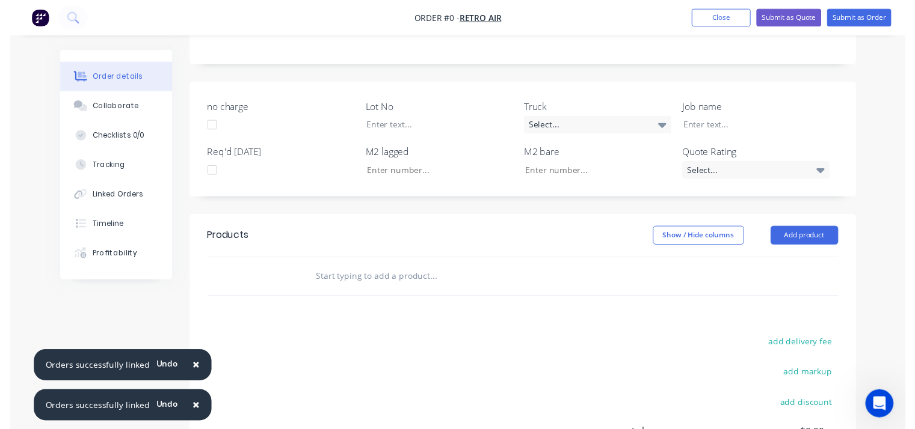
scroll to position [241, 0]
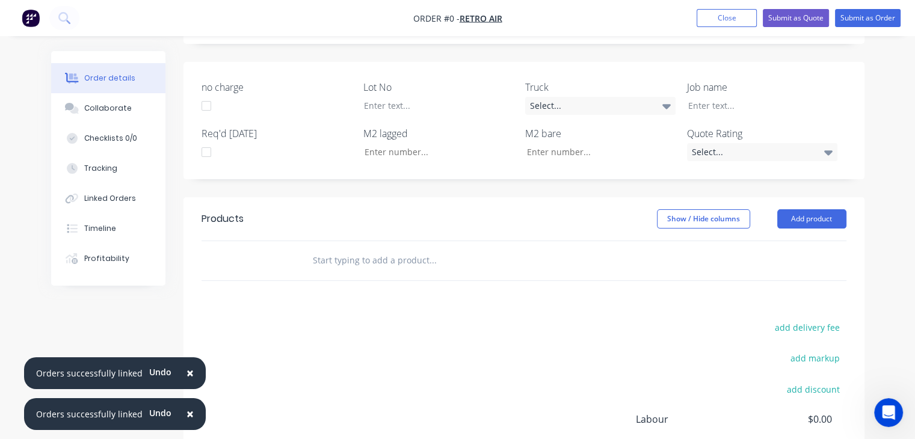
click at [352, 262] on div "Order details Collaborate Checklists 0/0 Tracking Linked Orders Timeline Profit…" at bounding box center [457, 199] width 837 height 777
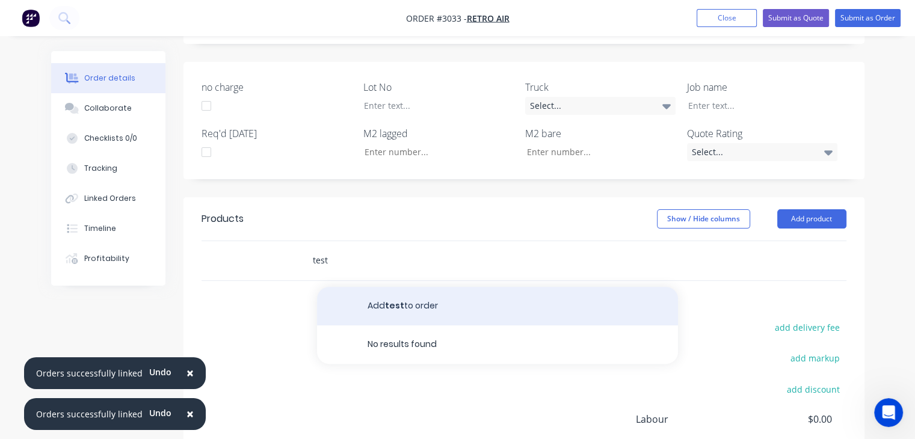
type input "test"
click at [399, 301] on button "Add test to order" at bounding box center [497, 306] width 361 height 38
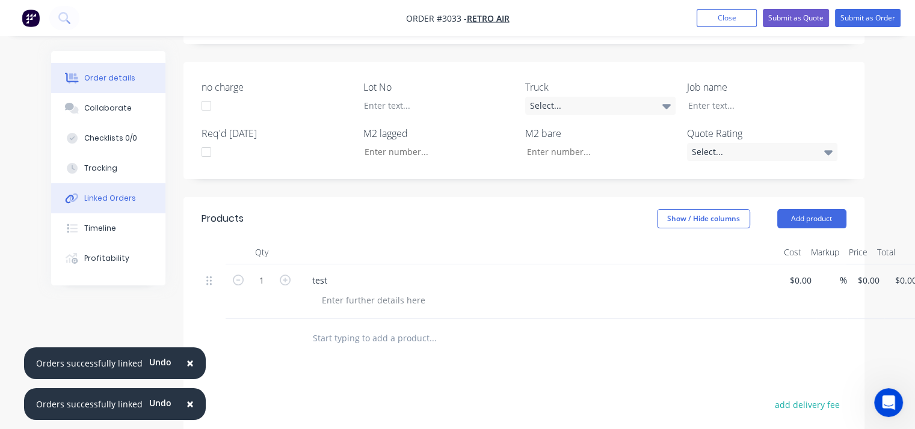
click at [111, 200] on div "Linked Orders" at bounding box center [110, 198] width 52 height 11
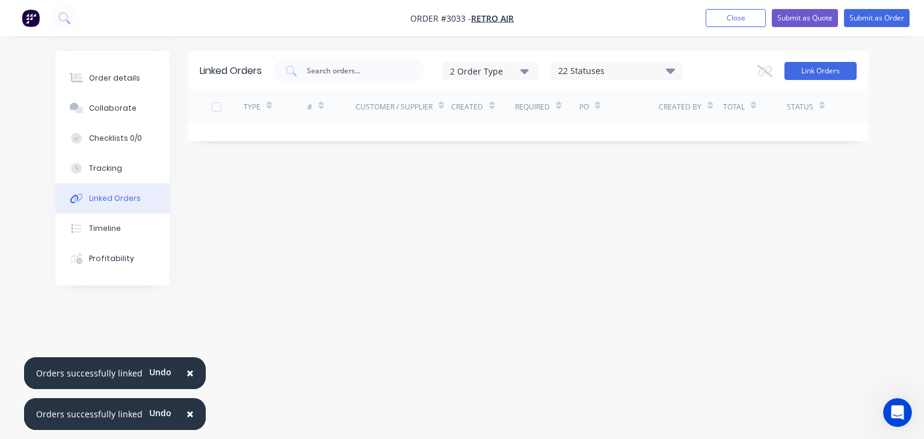
click at [816, 70] on button "Link Orders" at bounding box center [820, 71] width 72 height 18
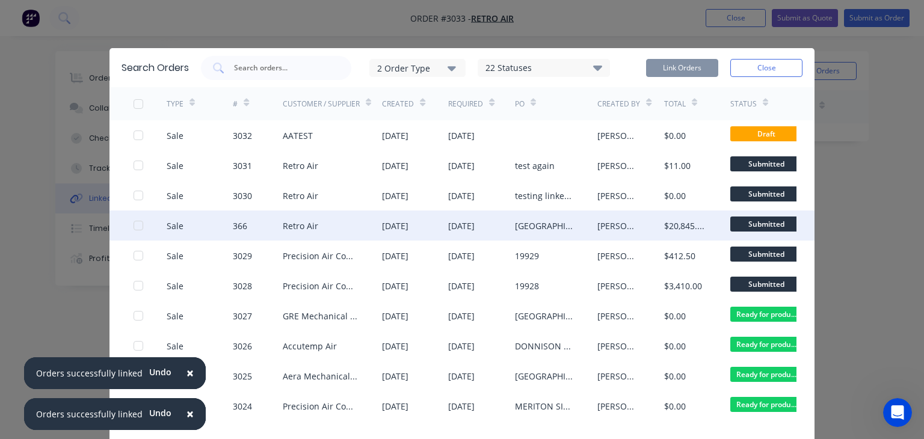
click at [136, 225] on div at bounding box center [138, 226] width 24 height 24
click at [667, 61] on button "Link Orders" at bounding box center [682, 68] width 72 height 18
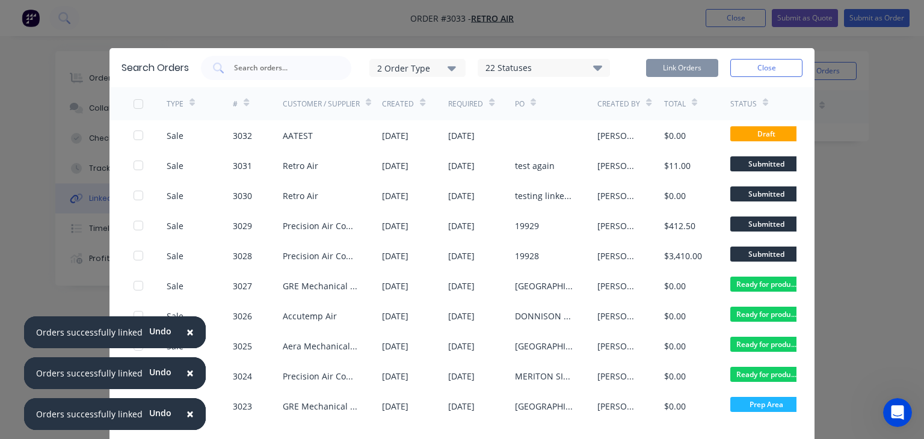
click at [746, 63] on button "Close" at bounding box center [766, 68] width 72 height 18
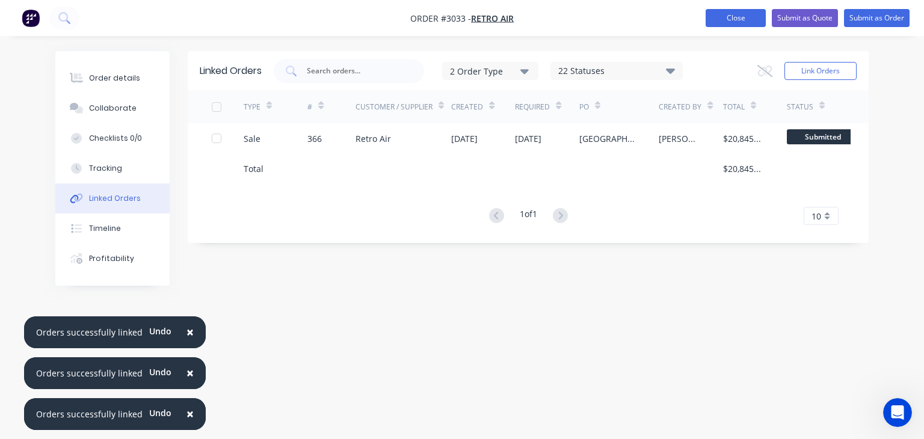
click at [743, 19] on button "Close" at bounding box center [735, 18] width 60 height 18
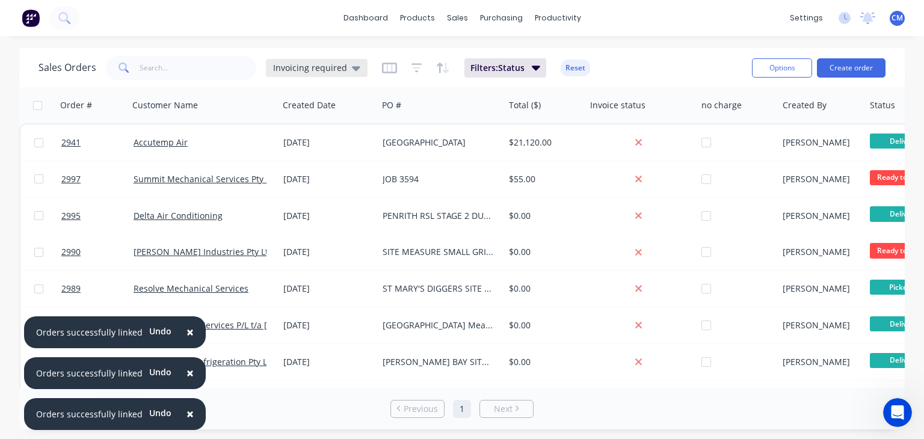
click at [333, 69] on span "Invoicing required" at bounding box center [310, 67] width 74 height 13
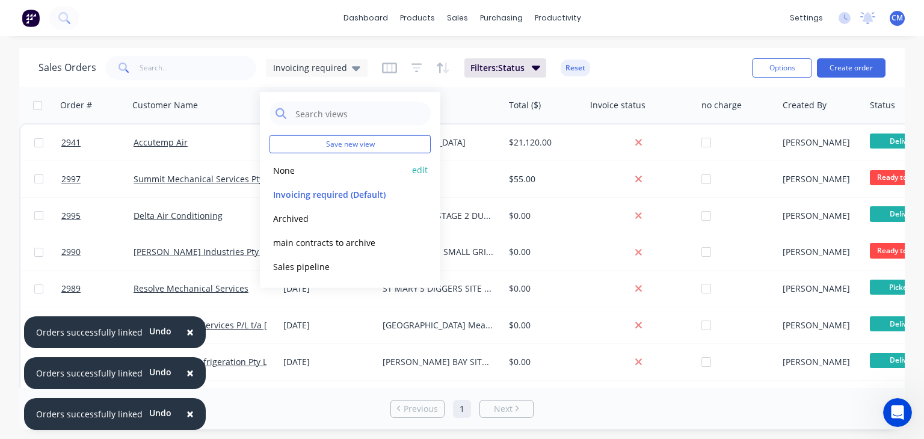
click at [292, 171] on button "None" at bounding box center [337, 170] width 137 height 14
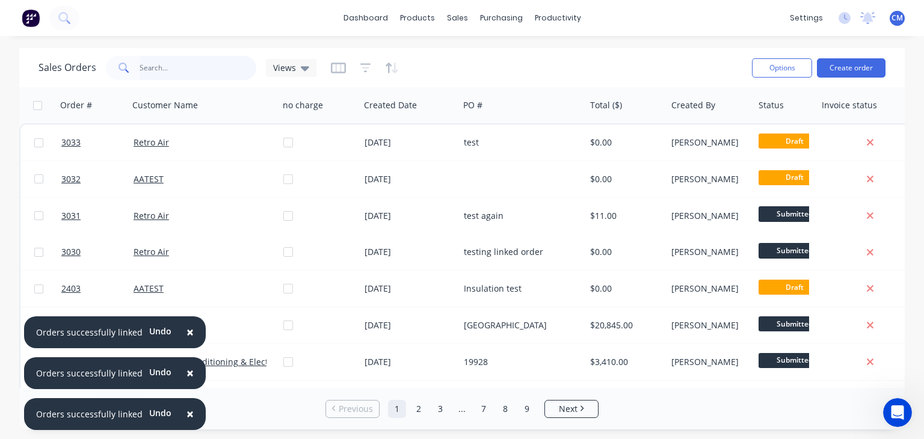
click at [179, 66] on input "text" at bounding box center [198, 68] width 117 height 24
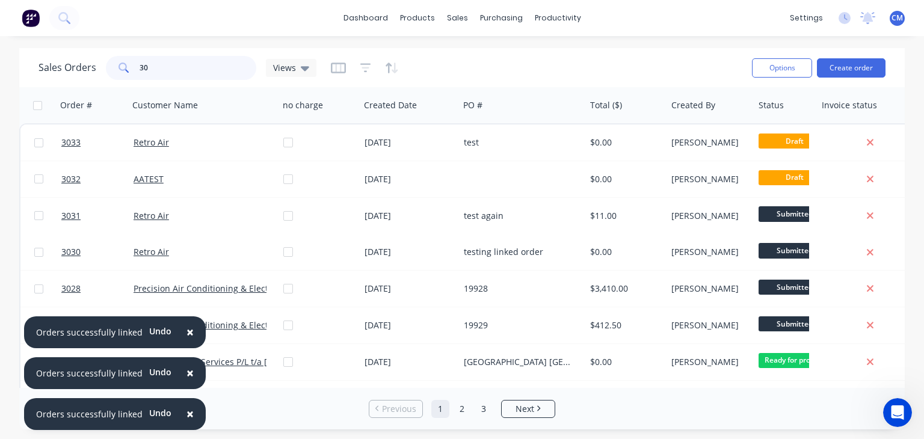
type input "30"
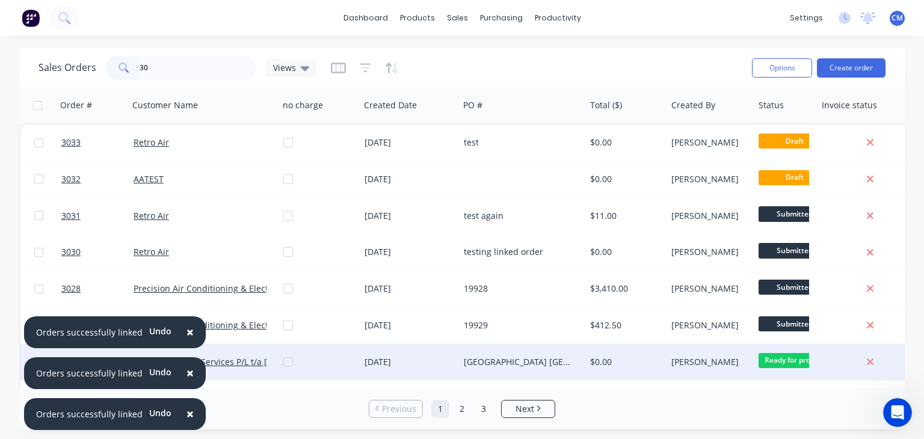
drag, startPoint x: 185, startPoint y: 330, endPoint x: 184, endPoint y: 346, distance: 16.3
click at [186, 331] on span "×" at bounding box center [189, 332] width 7 height 17
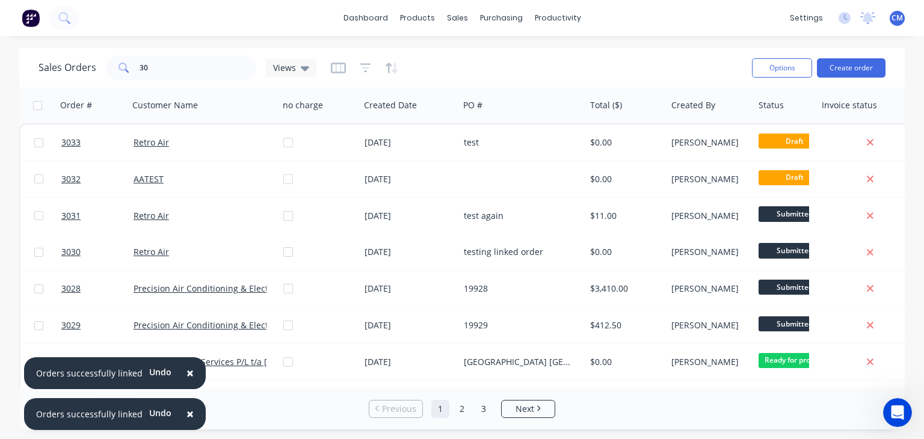
click at [186, 375] on span "×" at bounding box center [189, 372] width 7 height 17
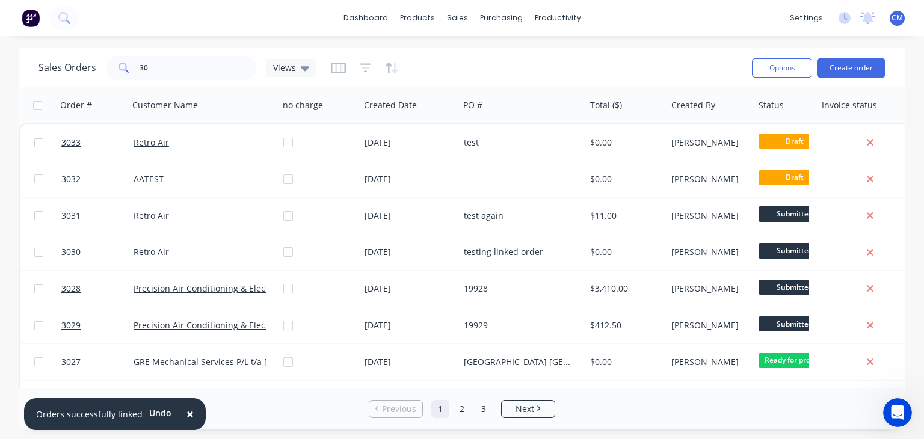
click at [186, 413] on span "×" at bounding box center [189, 413] width 7 height 17
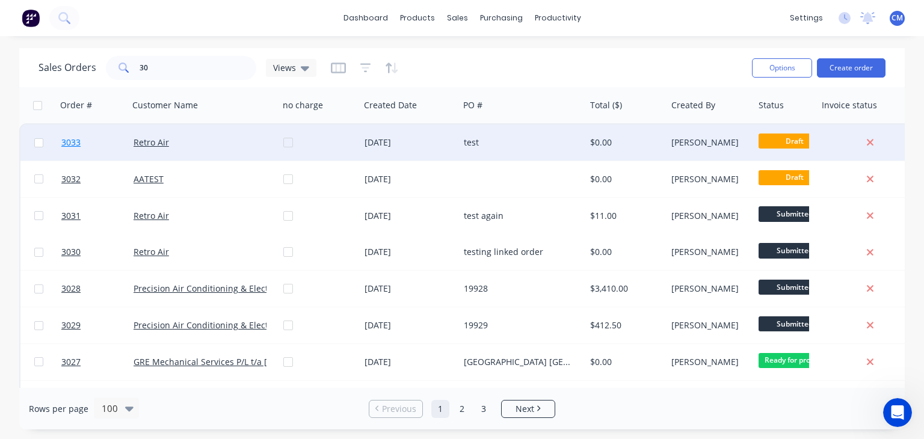
click at [73, 147] on span "3033" at bounding box center [70, 143] width 19 height 12
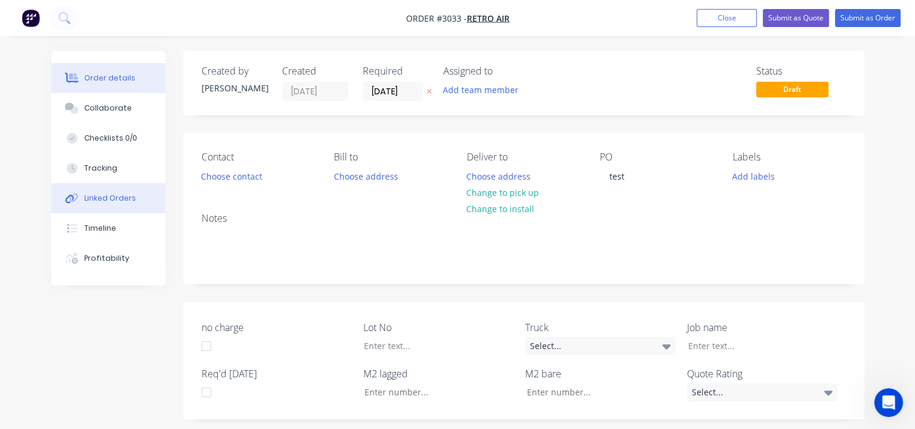
click at [111, 200] on div "Linked Orders" at bounding box center [110, 198] width 52 height 11
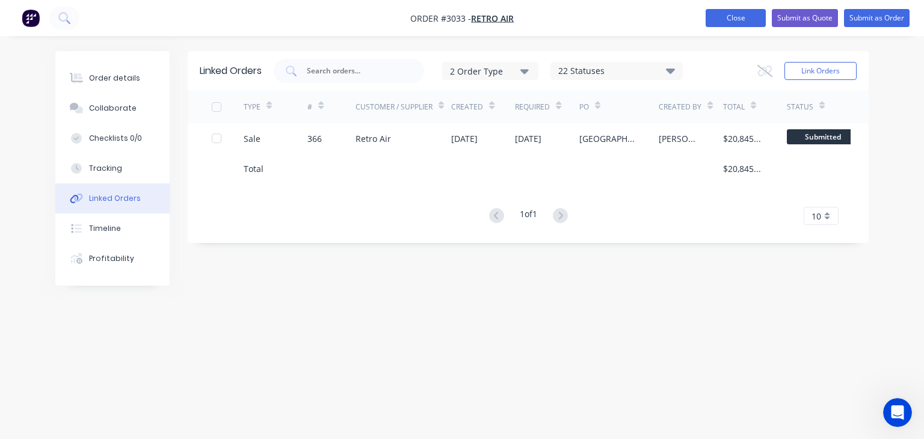
click at [743, 20] on button "Close" at bounding box center [735, 18] width 60 height 18
